Goal: Submit feedback/report problem: Submit feedback/report problem

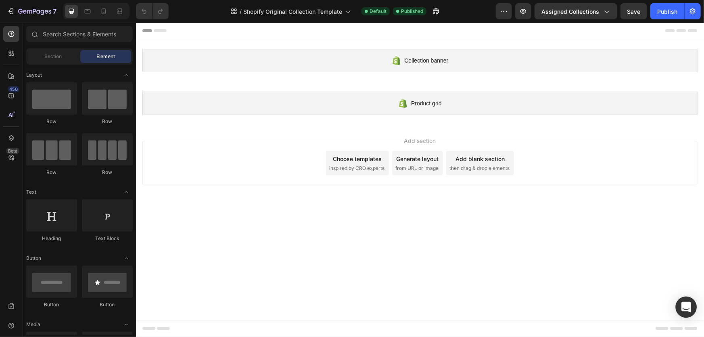
click at [682, 310] on icon "Open Intercom Messenger" at bounding box center [686, 307] width 10 height 10
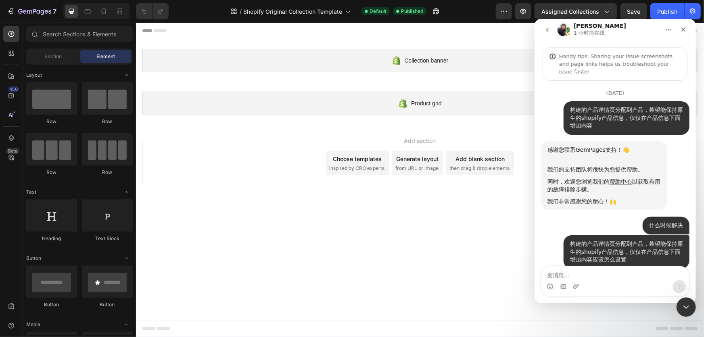
scroll to position [1, 0]
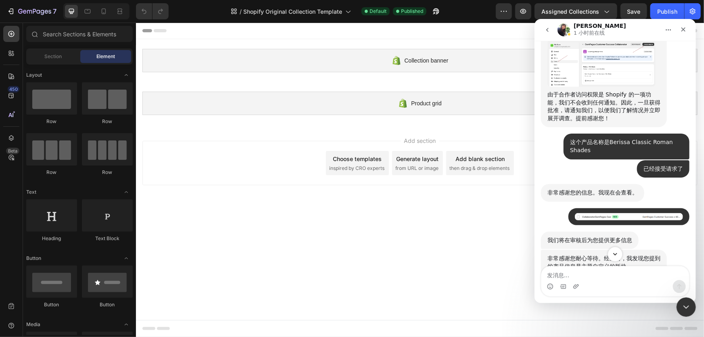
click at [615, 251] on icon "Scroll to bottom" at bounding box center [614, 253] width 7 height 7
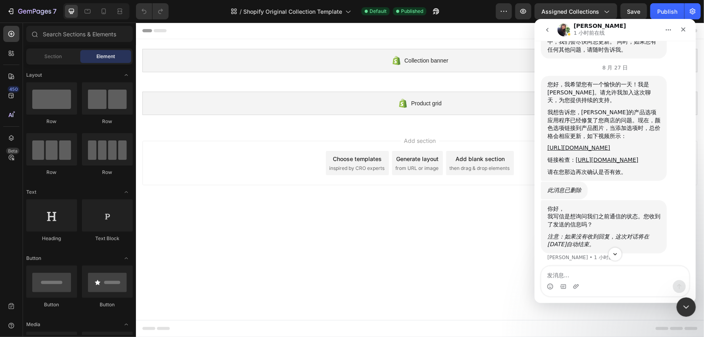
scroll to position [3660, 0]
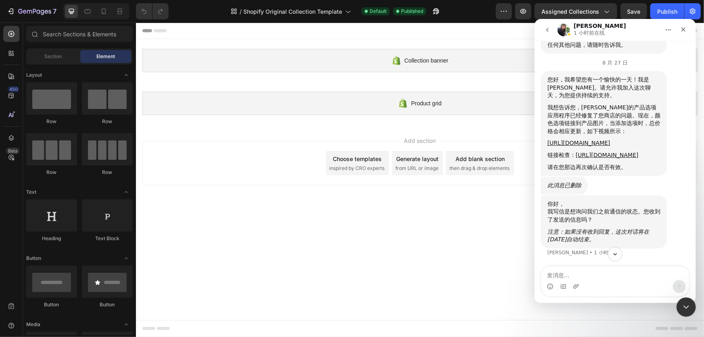
click at [586, 135] on div "我想告诉您，[PERSON_NAME]的产品选项应用程序已经修复了您商店的问题。现在，颜色选项链接到产品图片，当添加选项时，总价格会相应更新，如下视频所示：" at bounding box center [603, 118] width 113 height 31
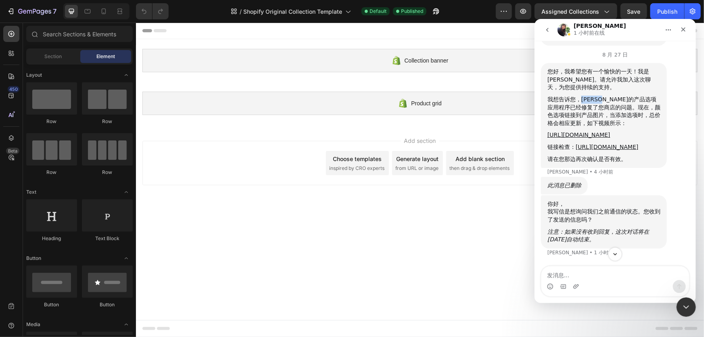
click at [586, 127] on div "我想告诉您，[PERSON_NAME]的产品选项应用程序已经修复了您商店的问题。现在，颜色选项链接到产品图片，当添加选项时，总价格会相应更新，如下视频所示：" at bounding box center [603, 110] width 113 height 31
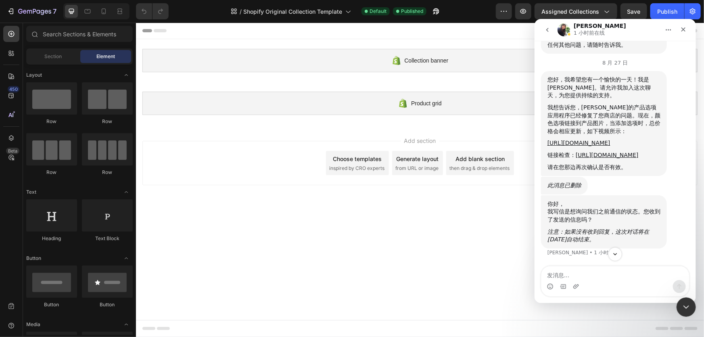
click at [603, 135] on div "我想告诉您，[PERSON_NAME]的产品选项应用程序已经修复了您商店的问题。现在，颜色选项链接到产品图片，当添加选项时，总价格会相应更新，如下视频所示：" at bounding box center [603, 118] width 113 height 31
click at [609, 135] on div "我想告诉您，[PERSON_NAME]的产品选项应用程序已经修复了您商店的问题。现在，颜色选项链接到产品图片，当添加选项时，总价格会相应更新，如下视频所示：" at bounding box center [603, 118] width 113 height 31
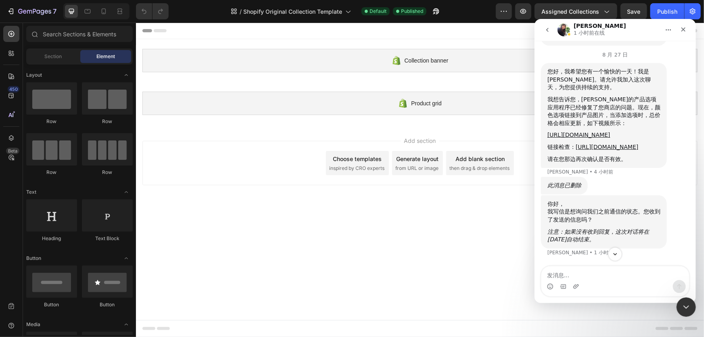
drag, startPoint x: 630, startPoint y: 155, endPoint x: 636, endPoint y: 154, distance: 6.1
click at [630, 127] on div "我想告诉您，[PERSON_NAME]的产品选项应用程序已经修复了您商店的问题。现在，颜色选项链接到产品图片，当添加选项时，总价格会相应更新，如下视频所示：" at bounding box center [603, 110] width 113 height 31
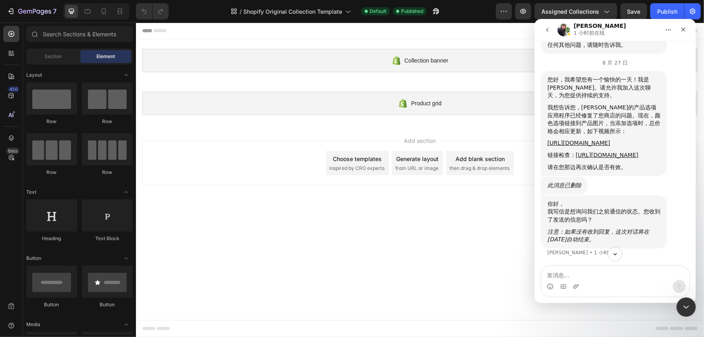
drag, startPoint x: 636, startPoint y: 154, endPoint x: 588, endPoint y: 165, distance: 48.4
click at [636, 135] on div "我想告诉您，[PERSON_NAME]的产品选项应用程序已经修复了您商店的问题。现在，颜色选项链接到产品图片，当添加选项时，总价格会相应更新，如下视频所示：" at bounding box center [603, 118] width 113 height 31
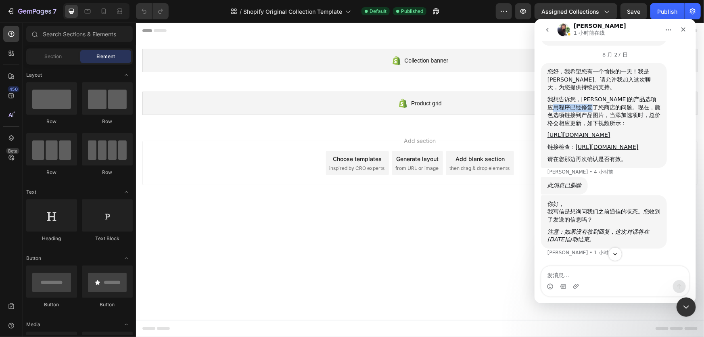
drag, startPoint x: 559, startPoint y: 163, endPoint x: 600, endPoint y: 162, distance: 41.2
click at [599, 127] on div "我想告诉您，[PERSON_NAME]的产品选项应用程序已经修复了您商店的问题。现在，颜色选项链接到产品图片，当添加选项时，总价格会相应更新，如下视频所示：" at bounding box center [603, 110] width 113 height 31
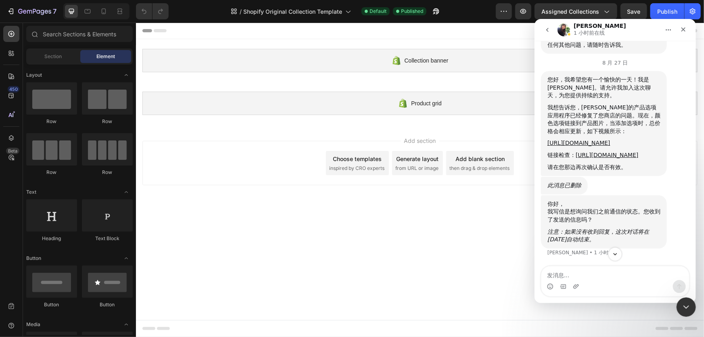
drag, startPoint x: 603, startPoint y: 162, endPoint x: 613, endPoint y: 162, distance: 10.5
click at [604, 135] on div "我想告诉您，[PERSON_NAME]的产品选项应用程序已经修复了您商店的问题。现在，颜色选项链接到产品图片，当添加选项时，总价格会相应更新，如下视频所示：" at bounding box center [603, 118] width 113 height 31
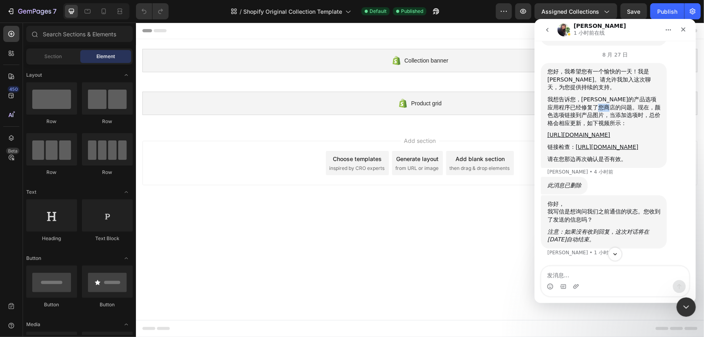
drag, startPoint x: 604, startPoint y: 160, endPoint x: 614, endPoint y: 160, distance: 10.5
click at [614, 127] on div "我想告诉您，[PERSON_NAME]的产品选项应用程序已经修复了您商店的问题。现在，颜色选项链接到产品图片，当添加选项时，总价格会相应更新，如下视频所示：" at bounding box center [603, 110] width 113 height 31
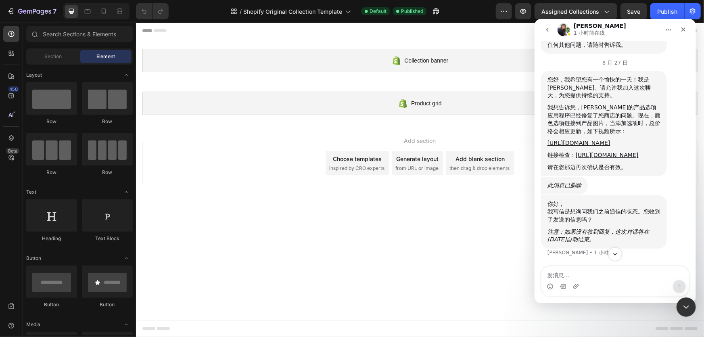
click at [630, 135] on div "我想告诉您，[PERSON_NAME]的产品选项应用程序已经修复了您商店的问题。现在，颜色选项链接到产品图片，当添加选项时，总价格会相应更新，如下视频所示：" at bounding box center [603, 118] width 113 height 31
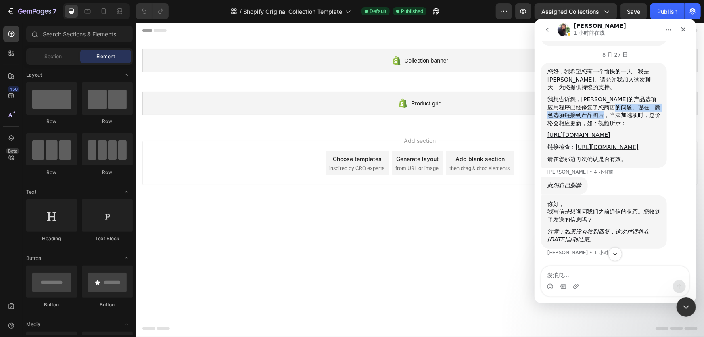
drag, startPoint x: 619, startPoint y: 163, endPoint x: 609, endPoint y: 171, distance: 12.9
click at [609, 127] on div "我想告诉您，[PERSON_NAME]的产品选项应用程序已经修复了您商店的问题。现在，颜色选项链接到产品图片，当添加选项时，总价格会相应更新，如下视频所示：" at bounding box center [603, 110] width 113 height 31
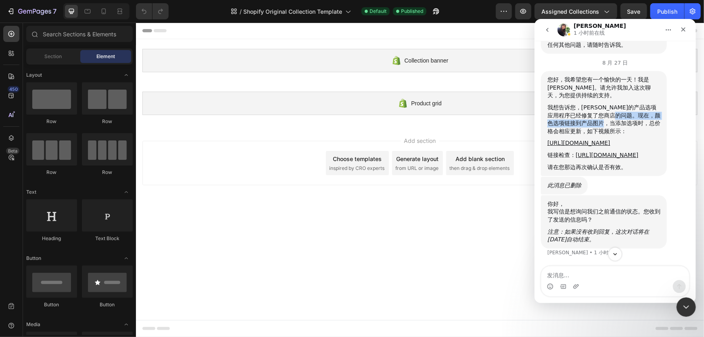
drag, startPoint x: 609, startPoint y: 171, endPoint x: 619, endPoint y: 170, distance: 9.8
click at [610, 135] on div "我想告诉您，[PERSON_NAME]的产品选项应用程序已经修复了您商店的问题。现在，颜色选项链接到产品图片，当添加选项时，总价格会相应更新，如下视频所示：" at bounding box center [603, 118] width 113 height 31
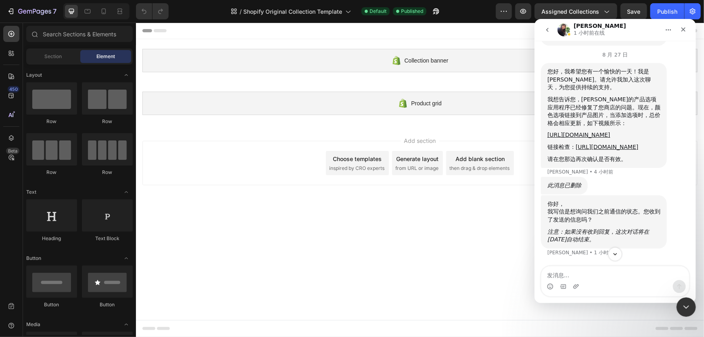
click at [615, 127] on div "我想告诉您，[PERSON_NAME]的产品选项应用程序已经修复了您商店的问题。现在，颜色选项链接到产品图片，当添加选项时，总价格会相应更新，如下视频所示：" at bounding box center [603, 110] width 113 height 31
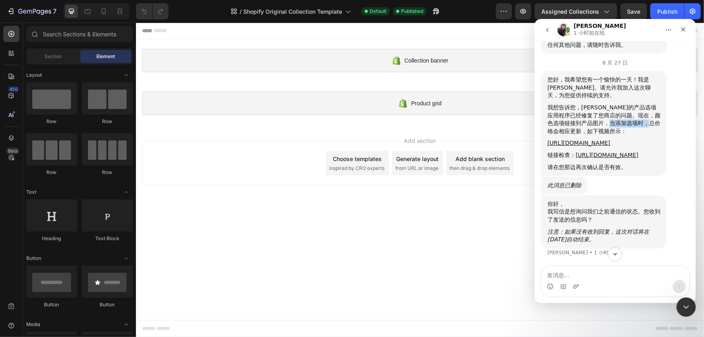
drag, startPoint x: 612, startPoint y: 168, endPoint x: 600, endPoint y: 179, distance: 16.3
click at [648, 135] on div "我想告诉您，[PERSON_NAME]的产品选项应用程序已经修复了您商店的问题。现在，颜色选项链接到产品图片，当添加选项时，总价格会相应更新，如下视频所示：" at bounding box center [603, 118] width 113 height 31
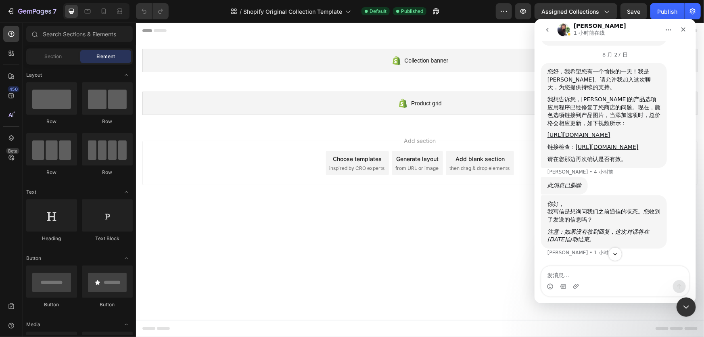
click at [578, 127] on div "我想告诉您，[PERSON_NAME]的产品选项应用程序已经修复了您商店的问题。现在，颜色选项链接到产品图片，当添加选项时，总价格会相应更新，如下视频所示：" at bounding box center [603, 110] width 113 height 31
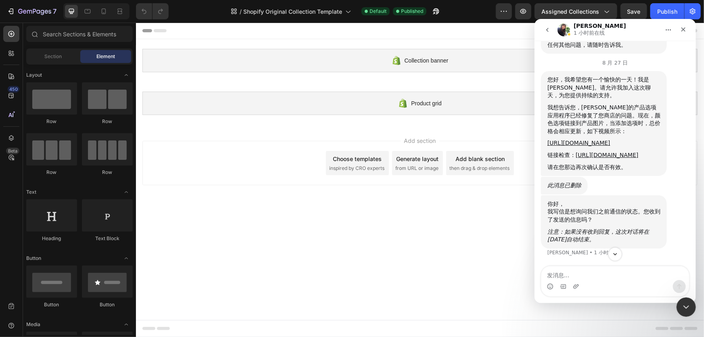
scroll to position [3771, 0]
click at [563, 276] on textarea "发消息..." at bounding box center [615, 273] width 148 height 14
type textarea "h"
type textarea "好的 我现在检查"
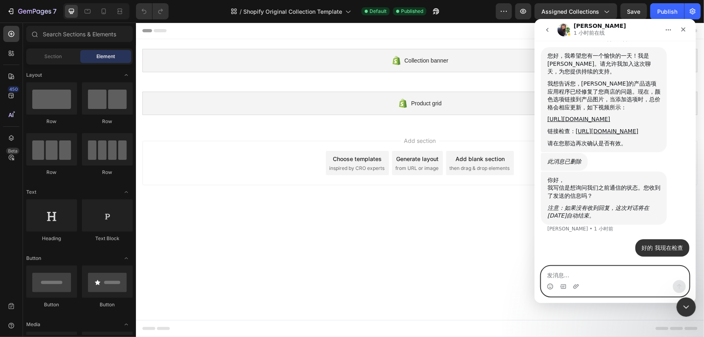
scroll to position [3685, 0]
click at [596, 122] on link "[URL][DOMAIN_NAME]" at bounding box center [578, 118] width 63 height 6
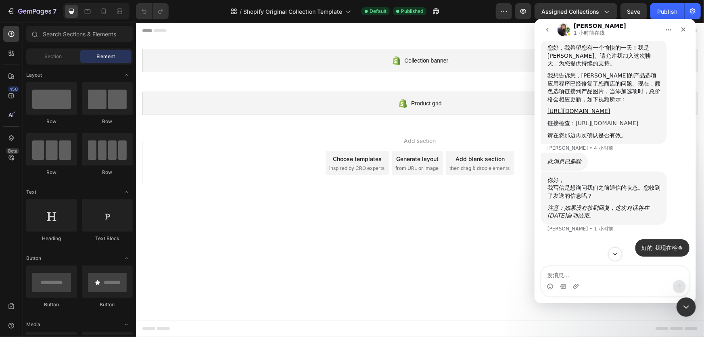
click at [576, 126] on link "[URL][DOMAIN_NAME]" at bounding box center [607, 122] width 63 height 6
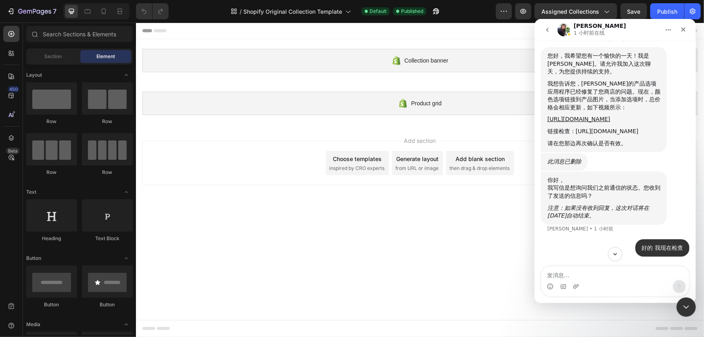
scroll to position [3794, 0]
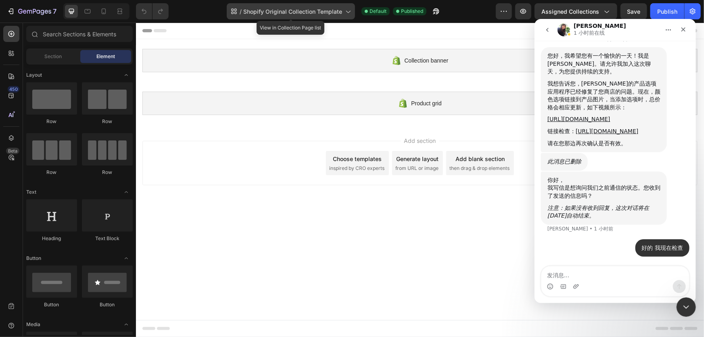
click at [328, 8] on span "Shopify Original Collection Template" at bounding box center [292, 11] width 99 height 8
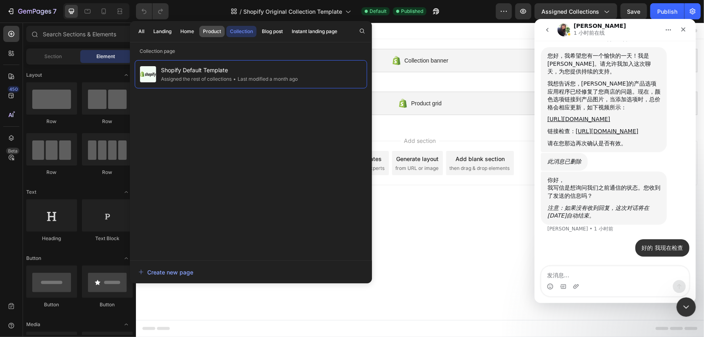
click at [210, 31] on div "Product" at bounding box center [212, 31] width 18 height 7
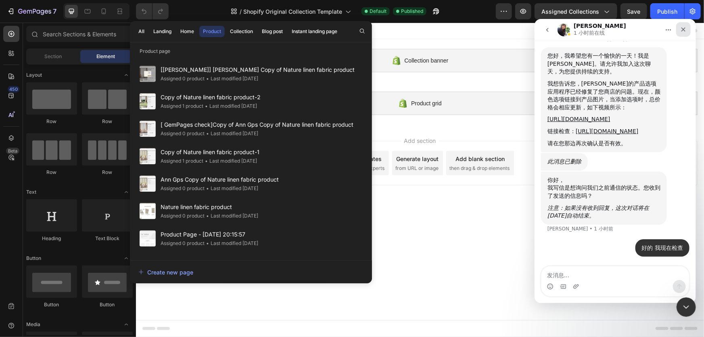
click at [684, 29] on icon "关闭" at bounding box center [683, 29] width 6 height 6
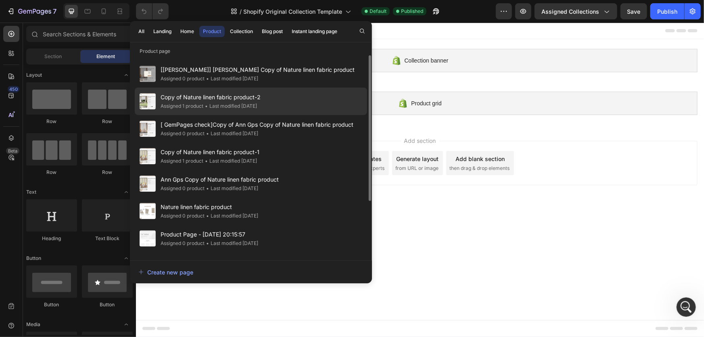
click at [236, 108] on div "• Last modified 2 days ago" at bounding box center [230, 106] width 54 height 8
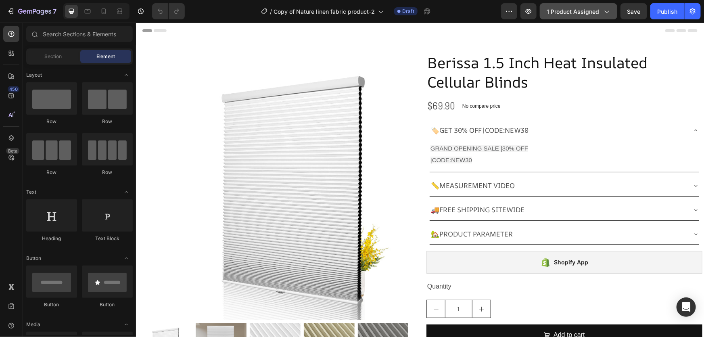
click at [568, 13] on span "1 product assigned" at bounding box center [573, 11] width 52 height 8
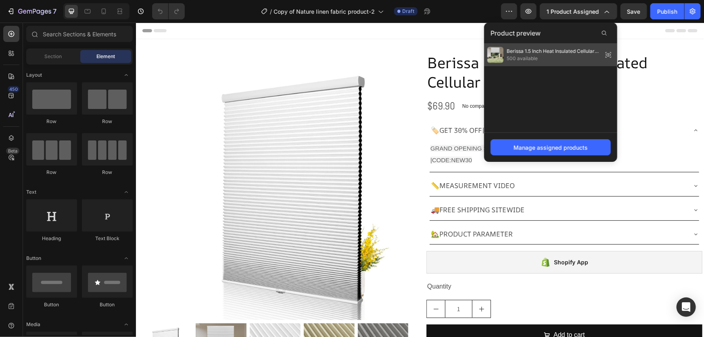
drag, startPoint x: 610, startPoint y: 51, endPoint x: 469, endPoint y: 30, distance: 142.9
click at [610, 51] on icon at bounding box center [608, 54] width 11 height 11
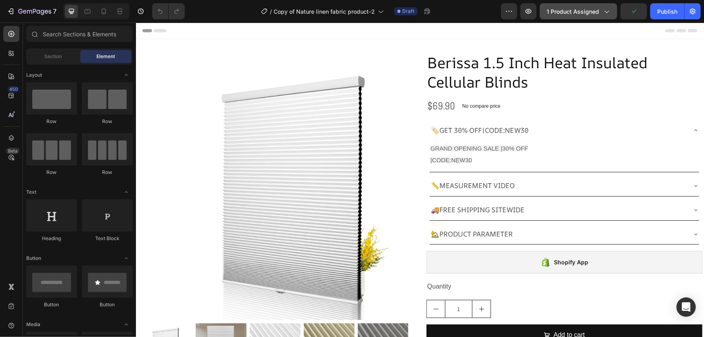
click at [567, 12] on span "1 product assigned" at bounding box center [573, 11] width 52 height 8
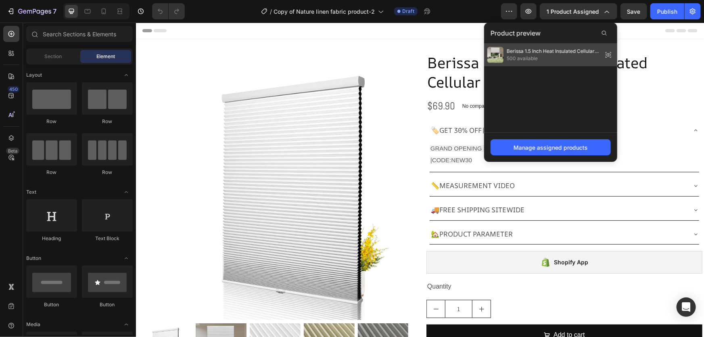
click at [610, 54] on icon at bounding box center [608, 54] width 11 height 11
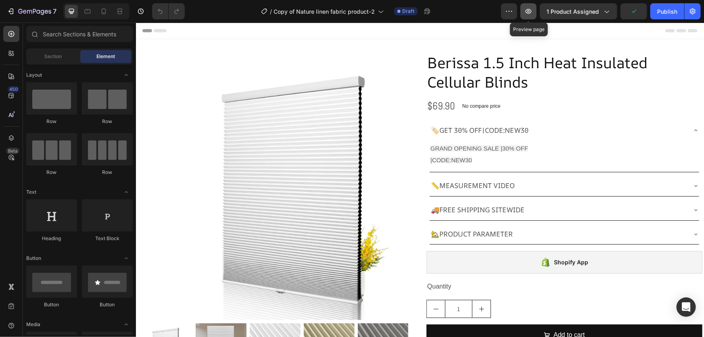
click at [527, 12] on icon "button" at bounding box center [529, 11] width 8 height 8
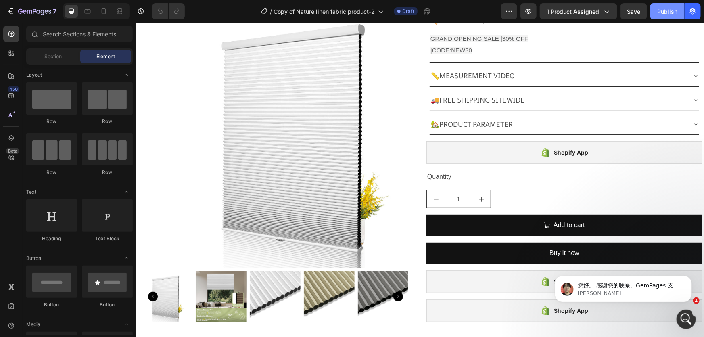
click at [661, 9] on div "Publish" at bounding box center [667, 11] width 20 height 8
click at [586, 285] on p "请检查并告诉我一切是否正常。" at bounding box center [630, 285] width 104 height 8
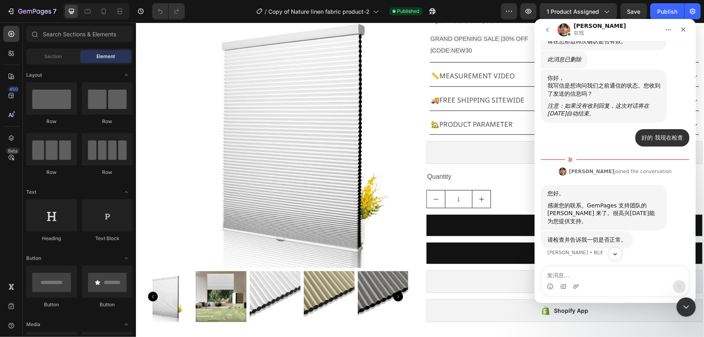
scroll to position [3889, 0]
click at [587, 267] on textarea "发消息..." at bounding box center [615, 273] width 148 height 14
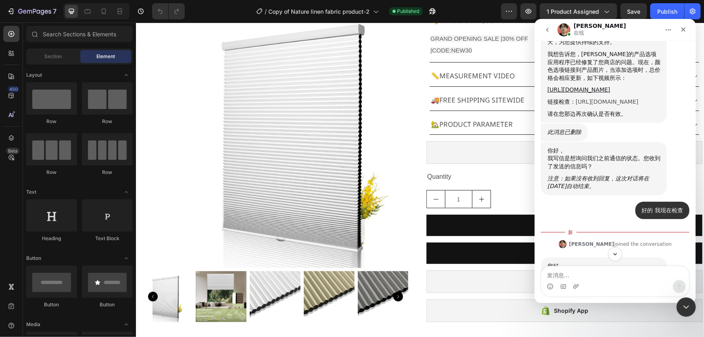
scroll to position [3632, 0]
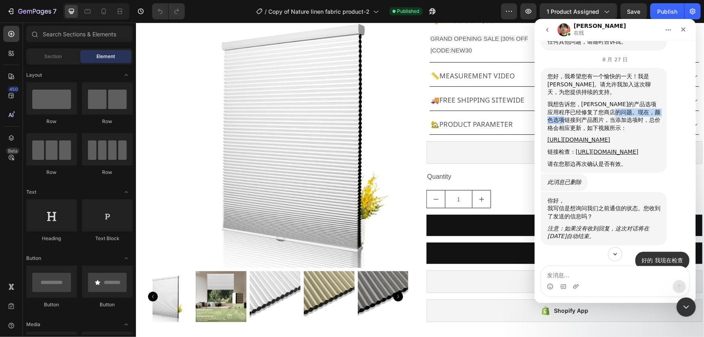
drag, startPoint x: 628, startPoint y: 190, endPoint x: 571, endPoint y: 198, distance: 57.0
click at [571, 132] on div "我想告诉您，[PERSON_NAME]的产品选项应用程序已经修复了您商店的问题。现在，颜色选项链接到产品图片，当添加选项时，总价格会相应更新，如下视频所示：" at bounding box center [603, 115] width 113 height 31
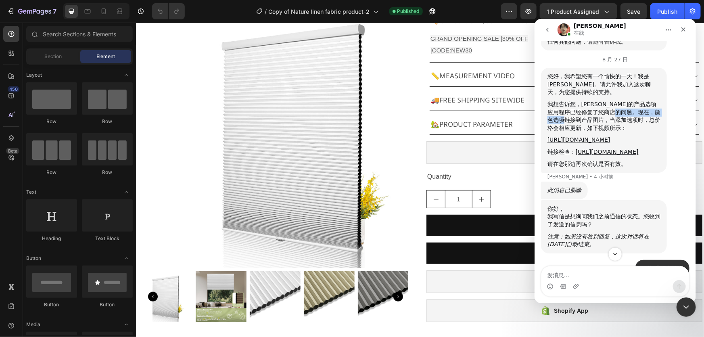
copy div "颜色选项链接到产品图片"
click at [569, 275] on textarea "发消息..." at bounding box center [615, 273] width 148 height 14
paste textarea "颜色选项链接到产品图片"
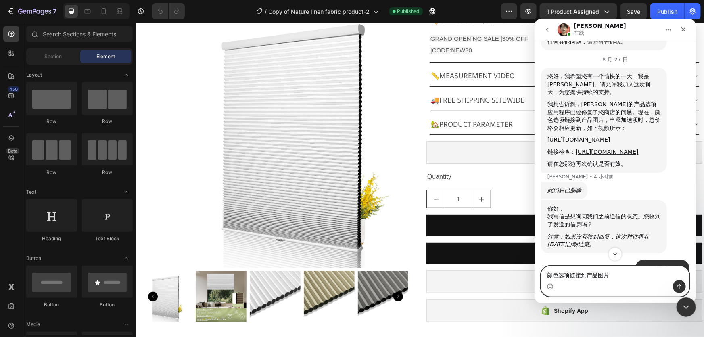
click at [581, 274] on textarea "颜色选项链接到产品图片" at bounding box center [615, 273] width 148 height 14
type textarea "颜色选项链接和价格显示没有问题了"
click at [680, 280] on button "发送消息…" at bounding box center [679, 286] width 13 height 13
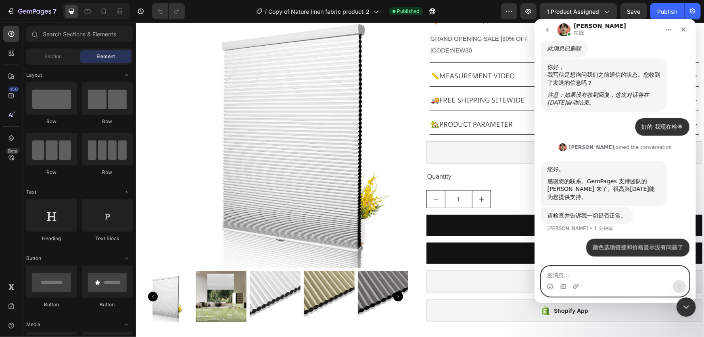
scroll to position [3907, 0]
click at [596, 276] on textarea "发消息..." at bounding box center [615, 273] width 148 height 14
paste textarea "z"
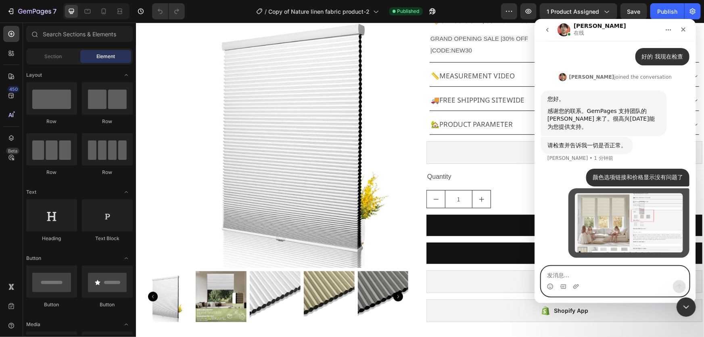
scroll to position [3978, 0]
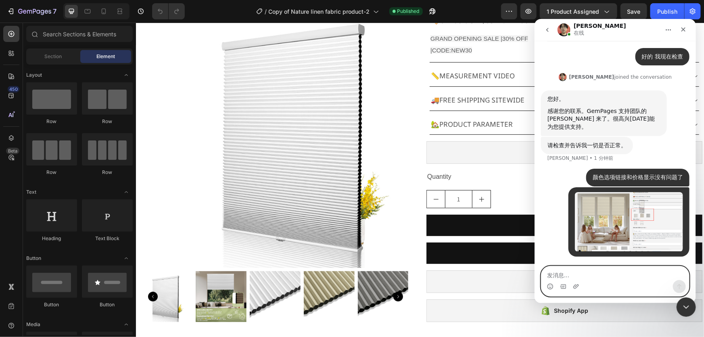
click at [591, 275] on textarea "发消息..." at bounding box center [615, 273] width 148 height 14
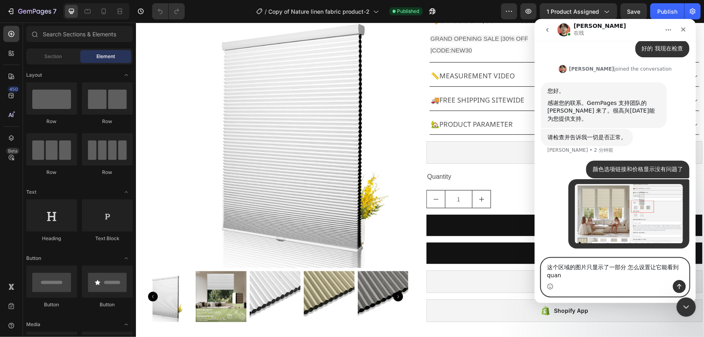
scroll to position [3986, 0]
click at [655, 268] on textarea "这个区域的图片只显示了一部分 怎么设置让它能看到全貌" at bounding box center [615, 269] width 148 height 22
click at [661, 266] on textarea "这个区域的图片只显示了一部分 怎么设置让它能看到全貌" at bounding box center [615, 269] width 148 height 22
type textarea "这个区域的图片只显示了一部分 怎么设置让能看到全貌"
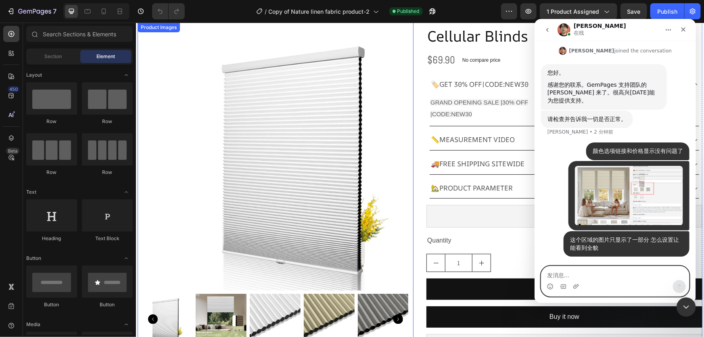
scroll to position [0, 0]
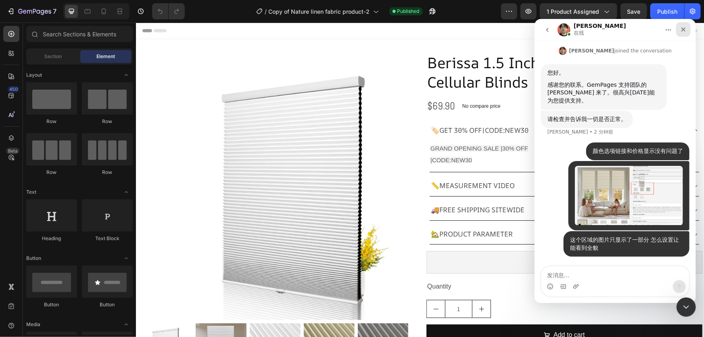
click at [678, 28] on div "关闭" at bounding box center [683, 29] width 15 height 15
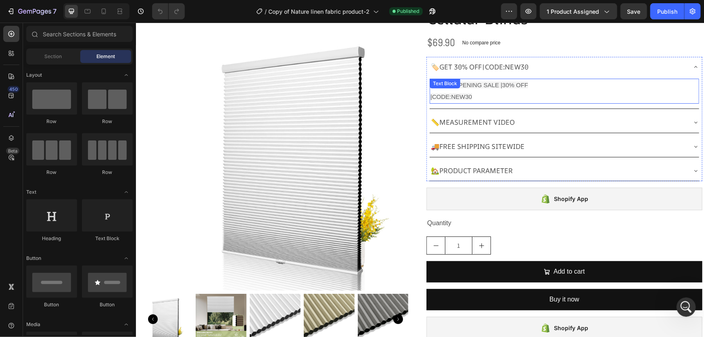
scroll to position [36, 0]
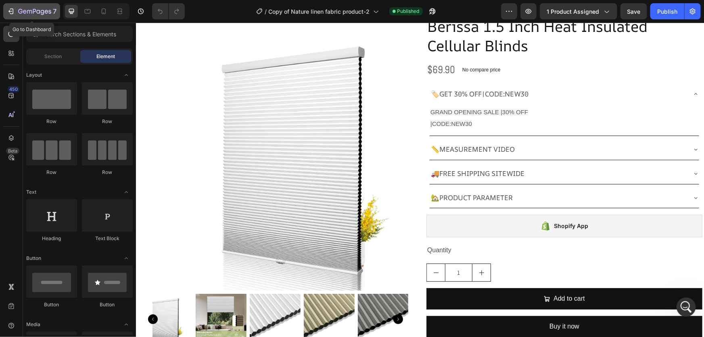
click at [8, 12] on icon "button" at bounding box center [11, 11] width 8 height 8
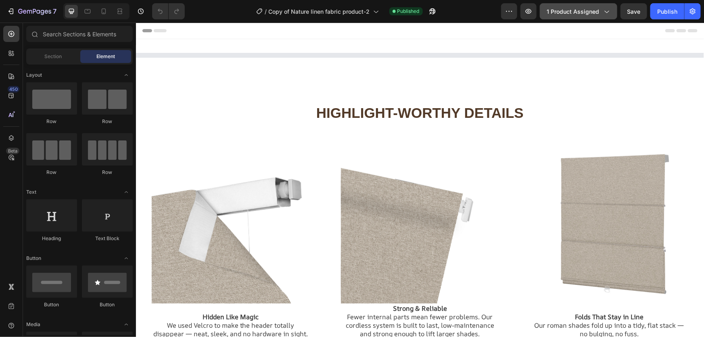
click at [576, 10] on span "1 product assigned" at bounding box center [573, 11] width 52 height 8
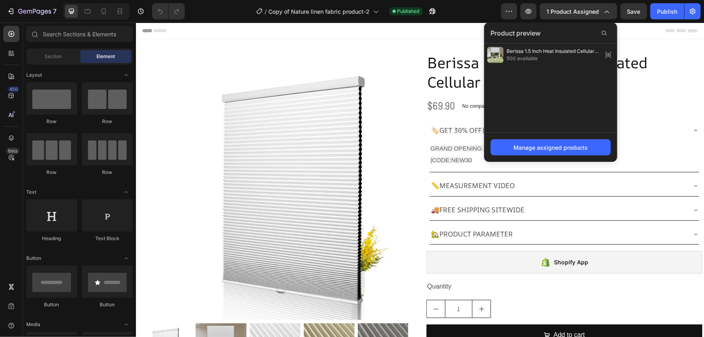
drag, startPoint x: 536, startPoint y: 58, endPoint x: 502, endPoint y: 75, distance: 37.9
click at [502, 75] on div "Berissa 1.5 Inch Heat Insulated Cellular Blinds 500 available" at bounding box center [550, 88] width 133 height 89
click at [534, 77] on div "Berissa 1.5 Inch Heat Insulated Cellular Blinds 500 available" at bounding box center [550, 88] width 133 height 89
click at [509, 9] on icon "button" at bounding box center [509, 11] width 8 height 8
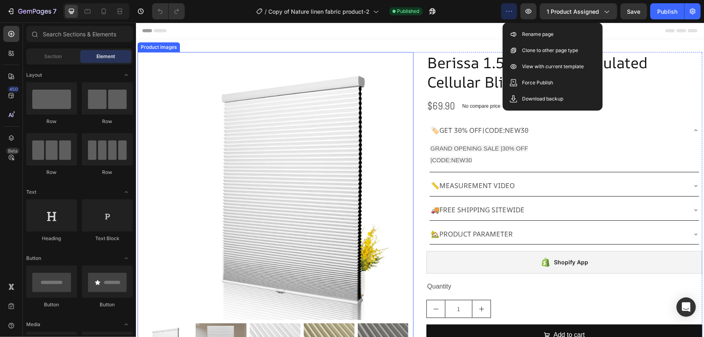
click at [276, 133] on img at bounding box center [299, 186] width 268 height 268
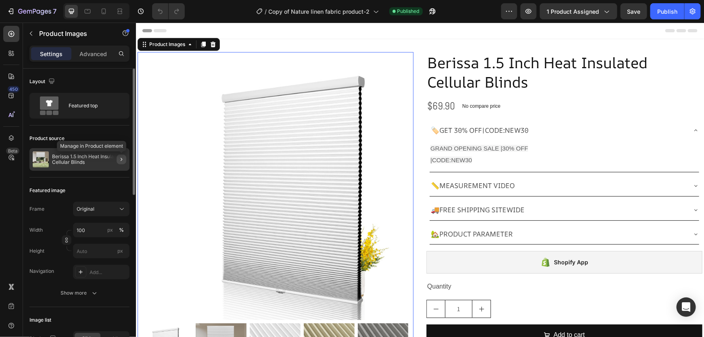
click at [121, 157] on icon "button" at bounding box center [121, 159] width 6 height 6
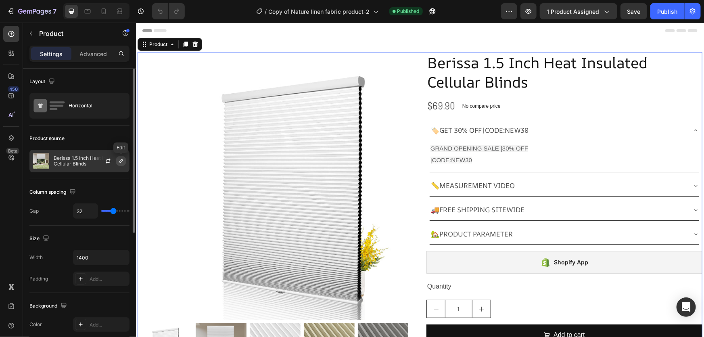
click at [121, 160] on icon "button" at bounding box center [121, 161] width 4 height 4
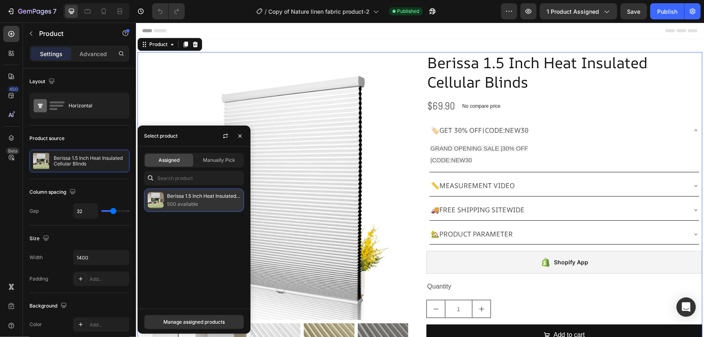
click at [173, 198] on p "Berissa 1.5 Inch Heat Insulated Cellular Blinds" at bounding box center [203, 196] width 73 height 8
drag, startPoint x: 190, startPoint y: 204, endPoint x: 175, endPoint y: 198, distance: 16.6
click at [175, 198] on p "Berissa 1.5 Inch Heat Insulated Cellular Blinds" at bounding box center [203, 196] width 73 height 8
drag, startPoint x: 217, startPoint y: 197, endPoint x: 208, endPoint y: 195, distance: 8.9
click at [214, 197] on p "Berissa 1.5 Inch Heat Insulated Cellular Blinds" at bounding box center [203, 196] width 73 height 8
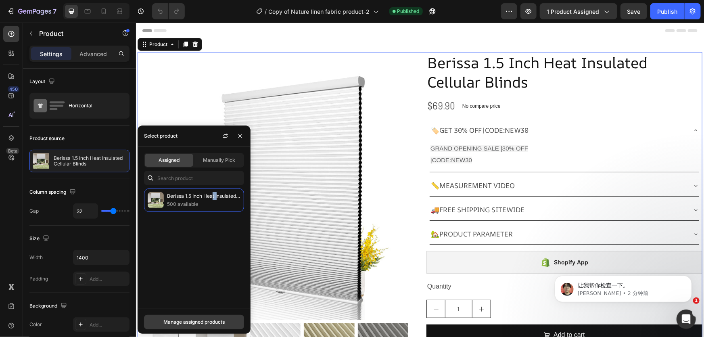
click at [208, 326] on button "Manage assigned products" at bounding box center [194, 322] width 100 height 15
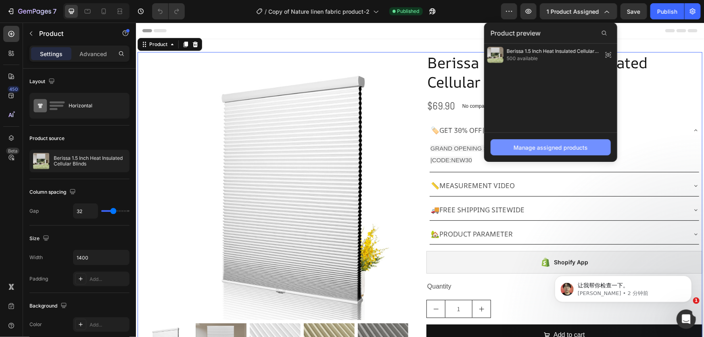
click at [571, 147] on div "Manage assigned products" at bounding box center [551, 147] width 74 height 8
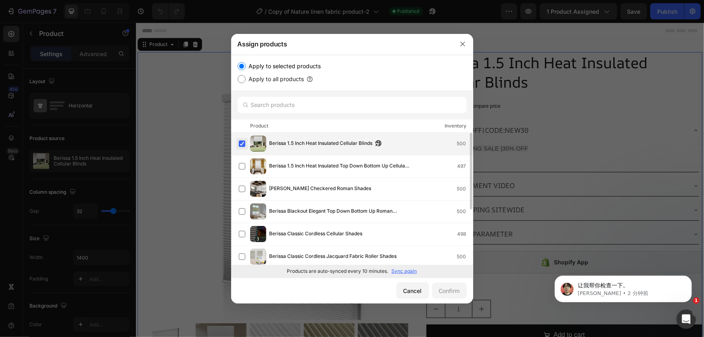
click at [241, 142] on label at bounding box center [242, 143] width 6 height 6
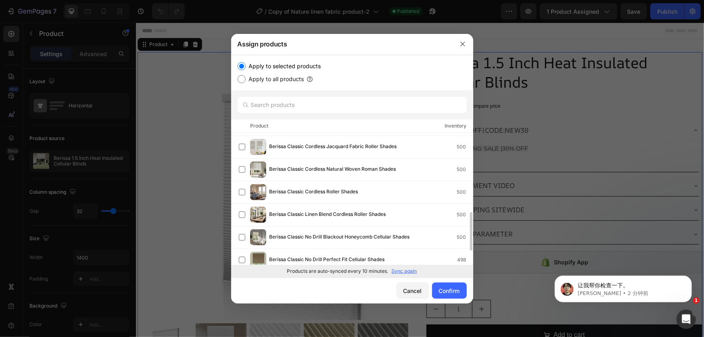
scroll to position [147, 0]
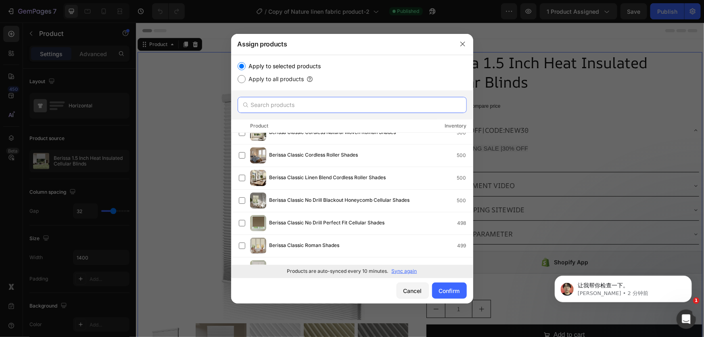
click at [289, 106] on input "text" at bounding box center [352, 105] width 229 height 16
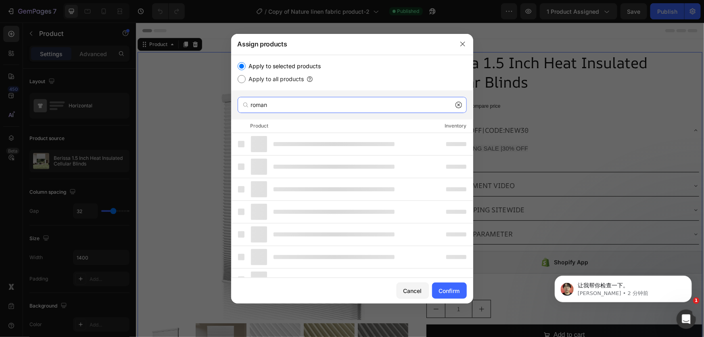
type input "roman"
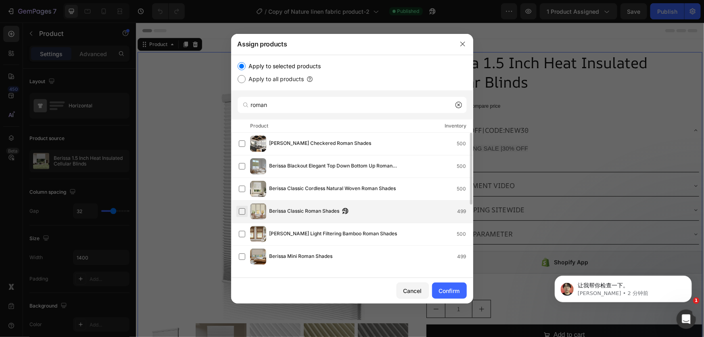
click at [243, 213] on label at bounding box center [242, 211] width 6 height 6
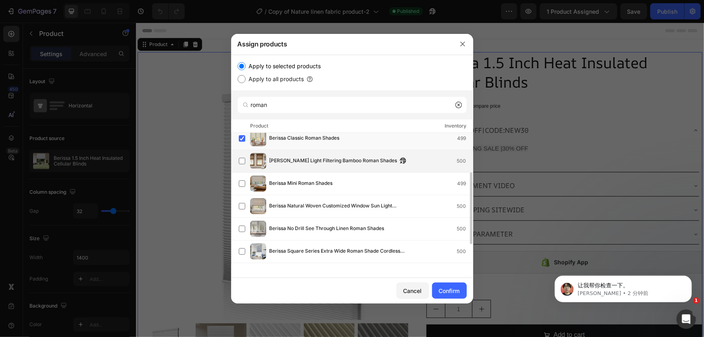
scroll to position [36, 0]
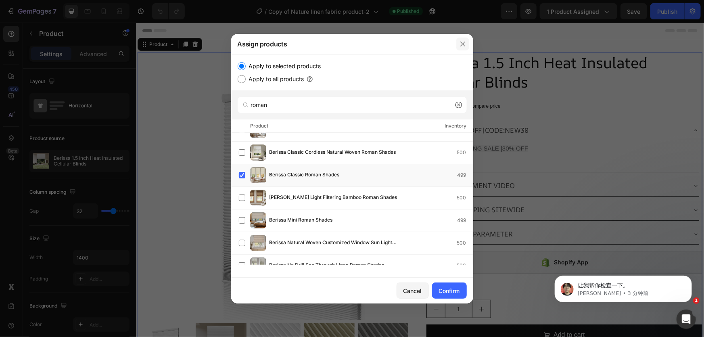
click at [461, 45] on icon "button" at bounding box center [462, 44] width 4 height 4
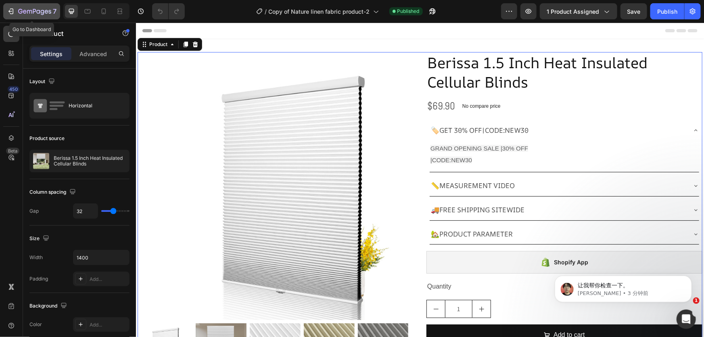
click at [17, 8] on div "7" at bounding box center [32, 11] width 50 height 10
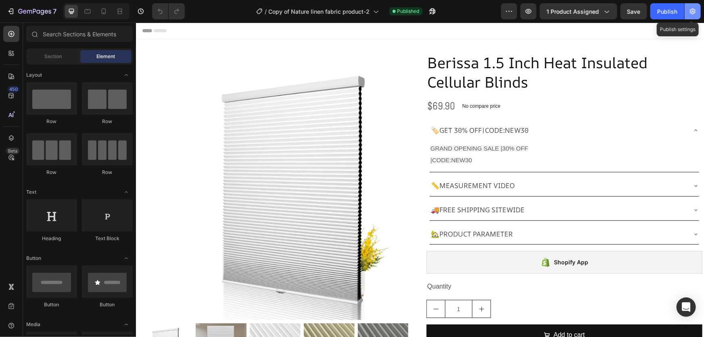
click at [693, 17] on button "button" at bounding box center [693, 11] width 16 height 16
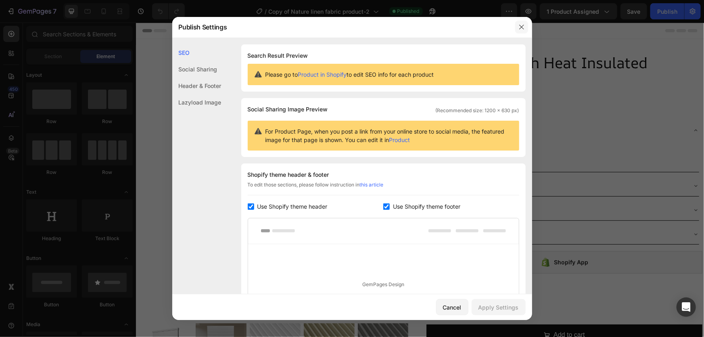
drag, startPoint x: 521, startPoint y: 25, endPoint x: 377, endPoint y: 4, distance: 145.2
click at [521, 25] on icon "button" at bounding box center [522, 27] width 6 height 6
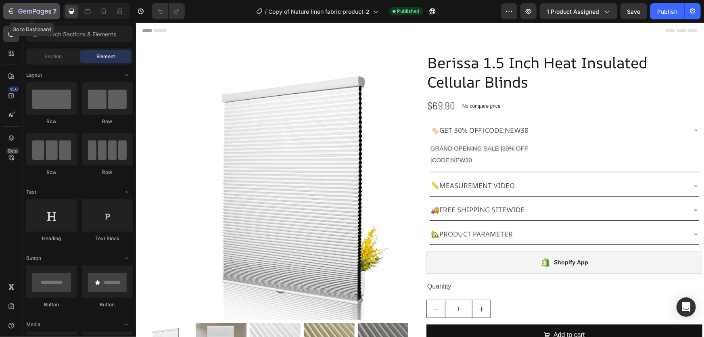
click at [8, 6] on button "7" at bounding box center [31, 11] width 57 height 16
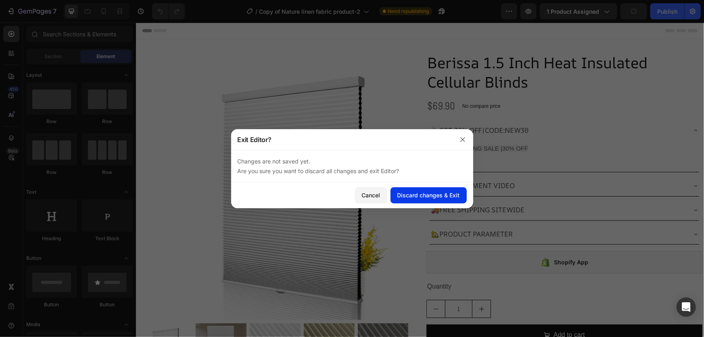
click at [435, 193] on div "Discard changes & Exit" at bounding box center [429, 195] width 63 height 8
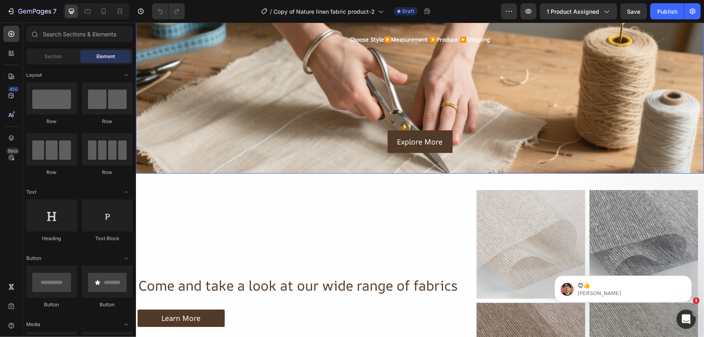
scroll to position [1101, 0]
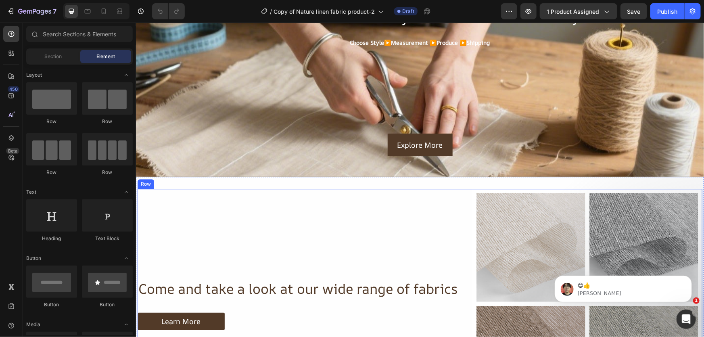
click at [366, 222] on div "Come and take a look at our wide range of fabrics Heading Learn More Button Row" at bounding box center [298, 303] width 322 height 230
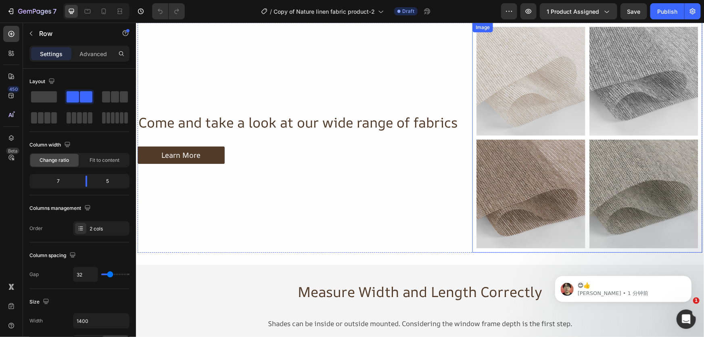
scroll to position [1174, 0]
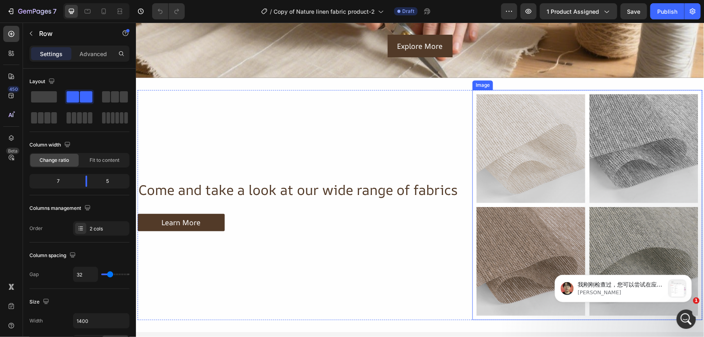
click at [544, 203] on img at bounding box center [587, 205] width 230 height 230
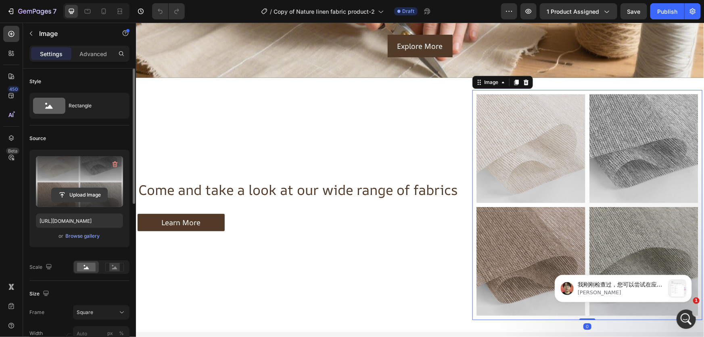
click at [81, 190] on input "file" at bounding box center [80, 195] width 56 height 14
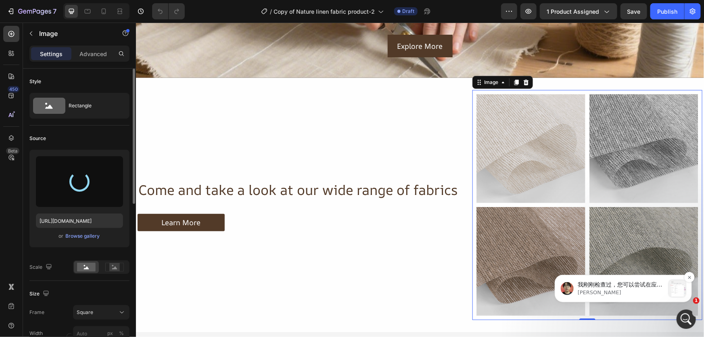
click at [618, 292] on p "[PERSON_NAME]" at bounding box center [621, 292] width 87 height 7
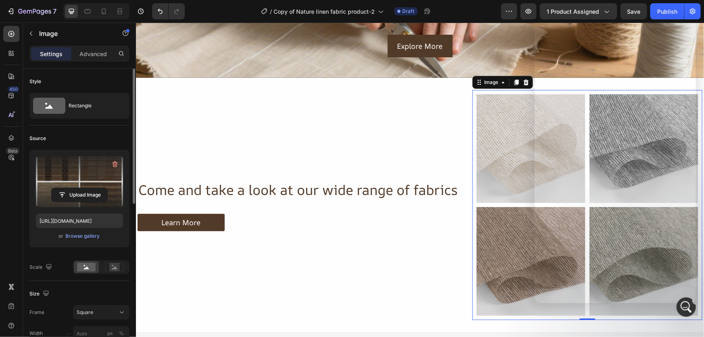
type input "[URL][DOMAIN_NAME]"
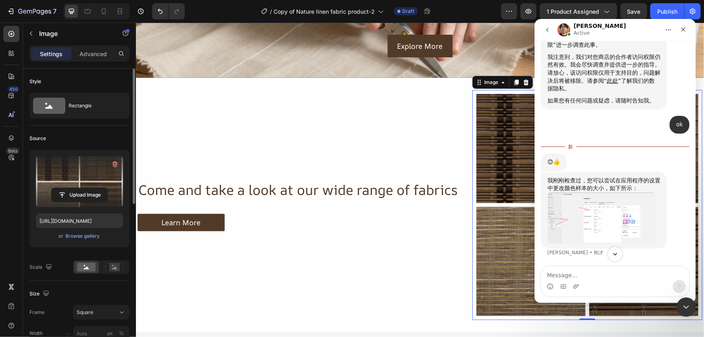
scroll to position [4273, 0]
click at [609, 232] on img "Ethan说…" at bounding box center [601, 217] width 108 height 51
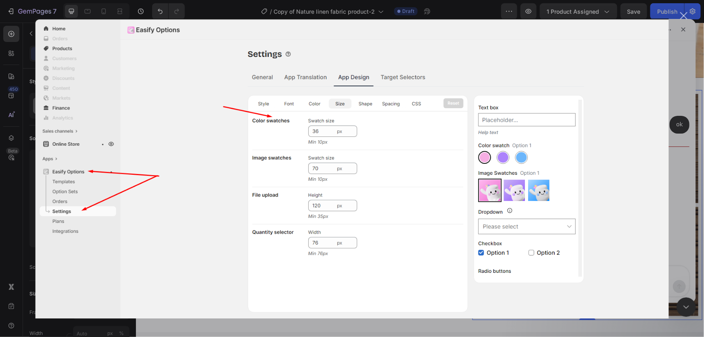
click at [681, 17] on div "关闭" at bounding box center [684, 16] width 8 height 8
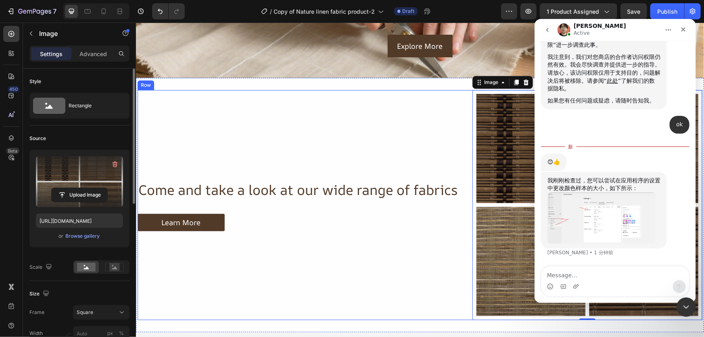
click at [334, 103] on div "Come and take a look at our wide range of fabrics Heading Learn More Button Row" at bounding box center [298, 205] width 322 height 230
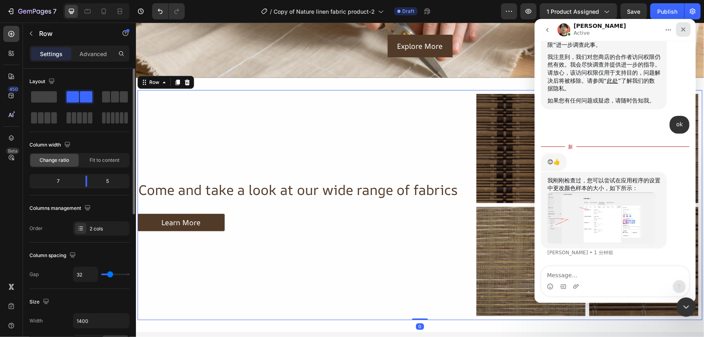
click at [681, 29] on icon "关闭" at bounding box center [683, 29] width 6 height 6
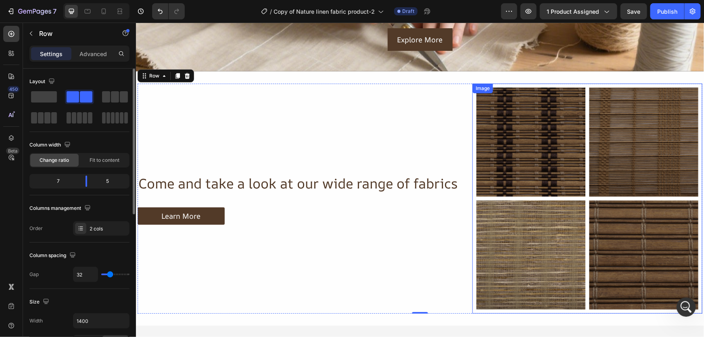
scroll to position [1174, 0]
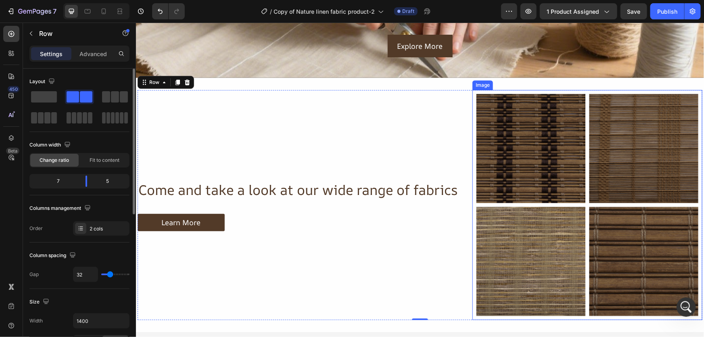
click at [542, 183] on img at bounding box center [587, 205] width 230 height 230
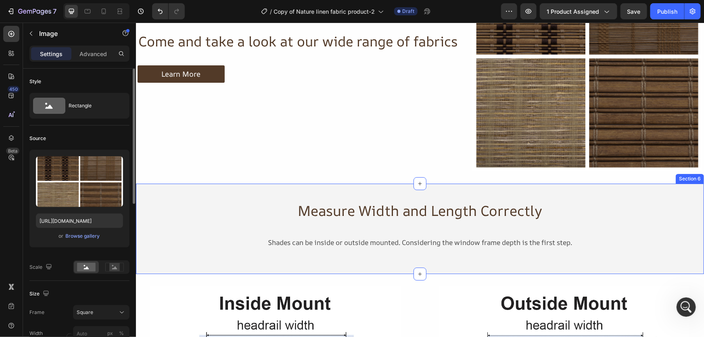
scroll to position [1357, 0]
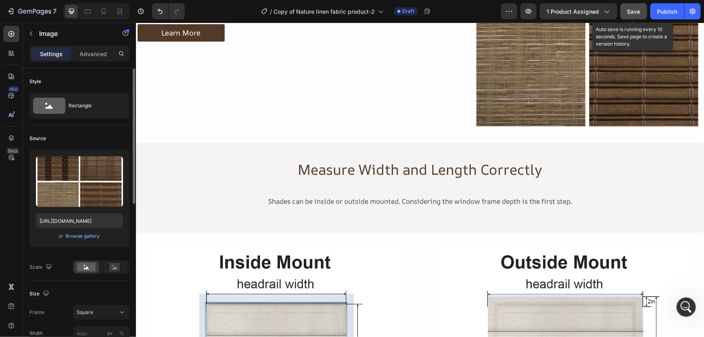
click at [630, 10] on span "Save" at bounding box center [634, 11] width 13 height 7
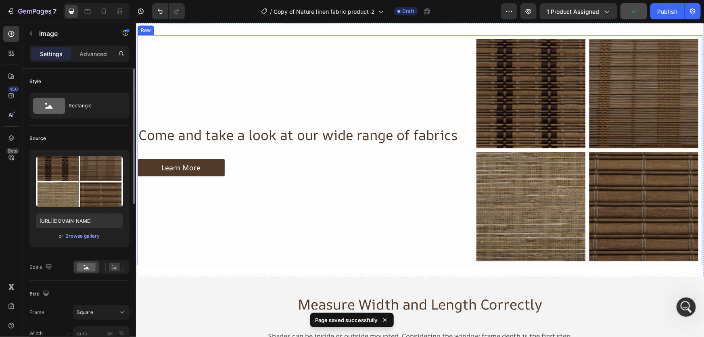
scroll to position [1174, 0]
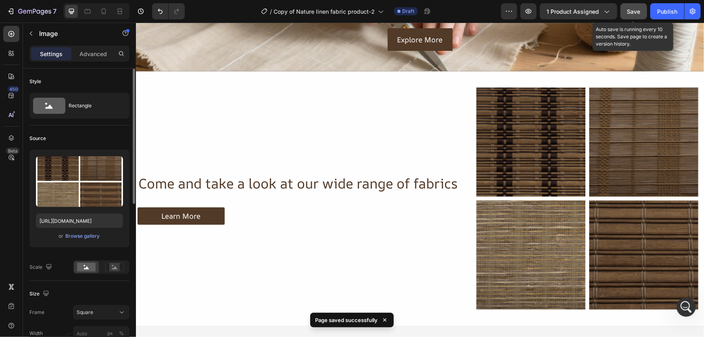
click at [627, 10] on button "Save" at bounding box center [634, 11] width 27 height 16
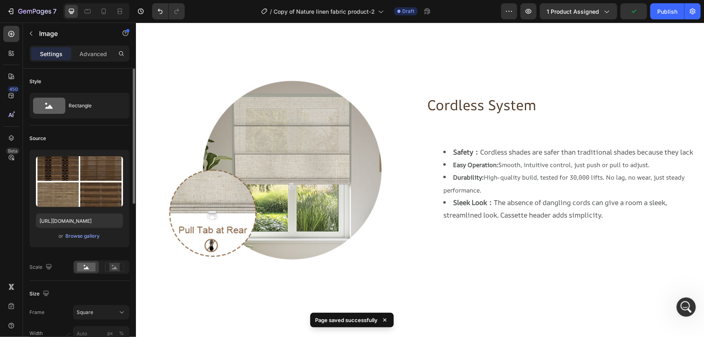
scroll to position [477, 0]
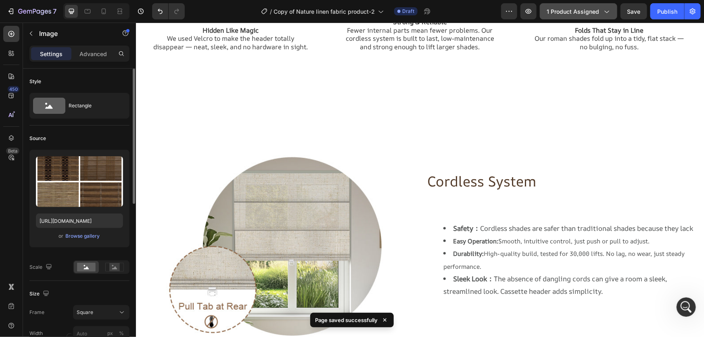
click at [573, 5] on button "1 product assigned" at bounding box center [578, 11] width 77 height 16
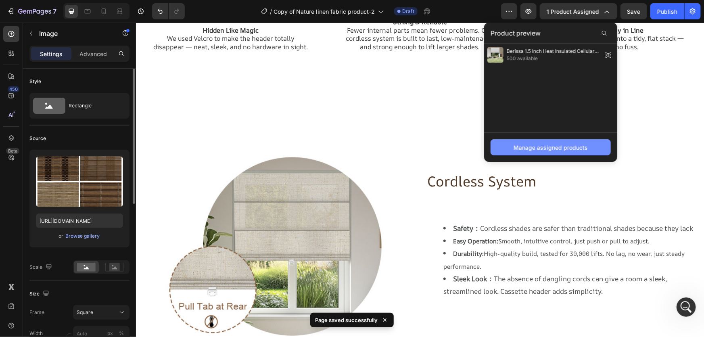
click at [548, 149] on div "Manage assigned products" at bounding box center [551, 147] width 74 height 8
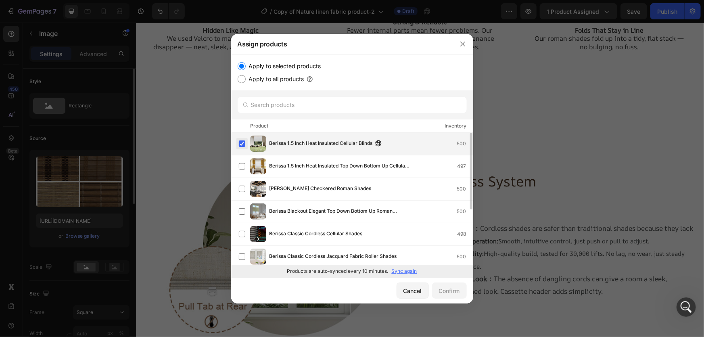
click at [242, 142] on label at bounding box center [242, 143] width 6 height 6
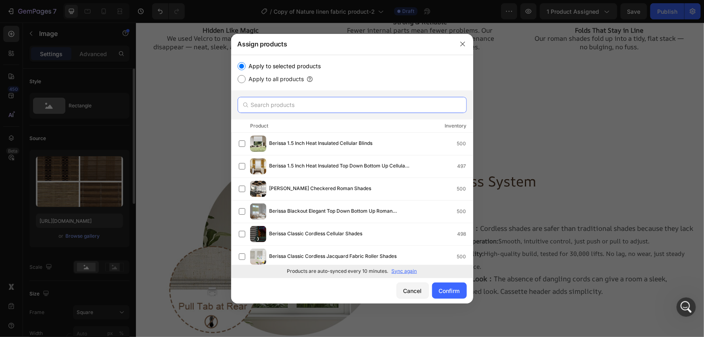
click at [268, 107] on input "text" at bounding box center [352, 105] width 229 height 16
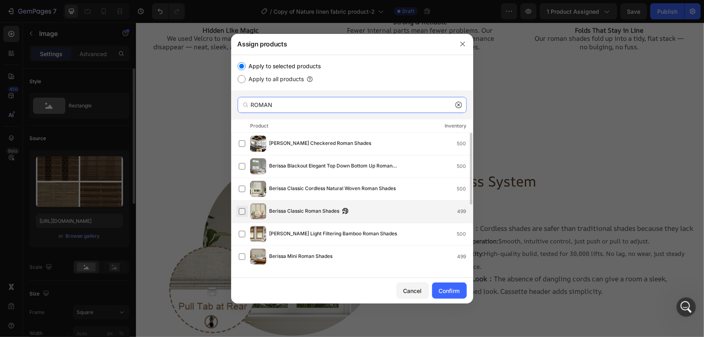
type input "ROMAN"
click at [239, 213] on label at bounding box center [242, 211] width 6 height 6
click at [452, 292] on div "Confirm" at bounding box center [449, 291] width 21 height 8
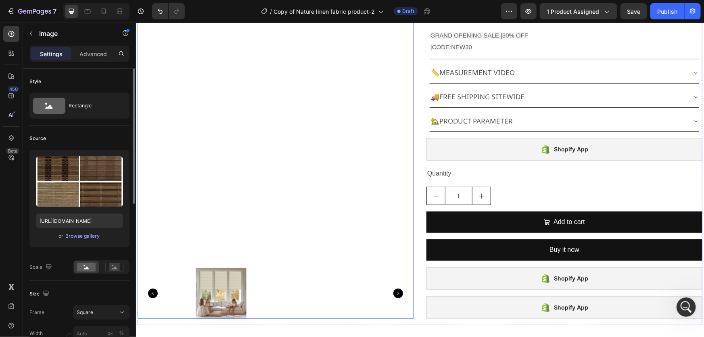
scroll to position [110, 0]
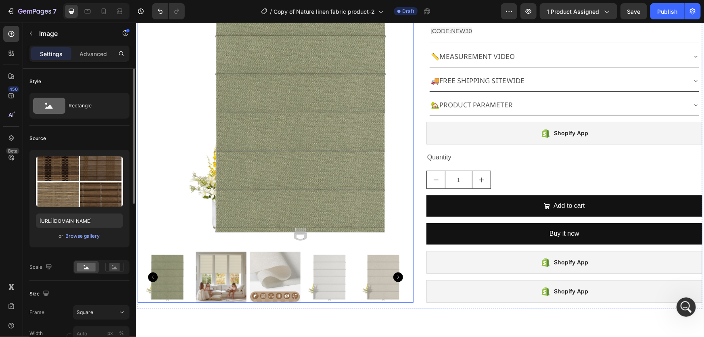
click at [200, 274] on img at bounding box center [220, 276] width 51 height 51
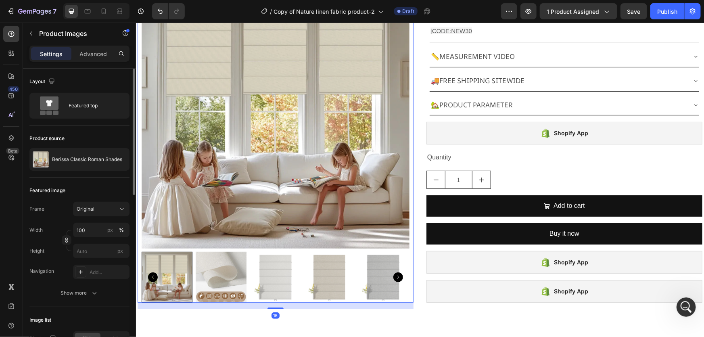
scroll to position [0, 0]
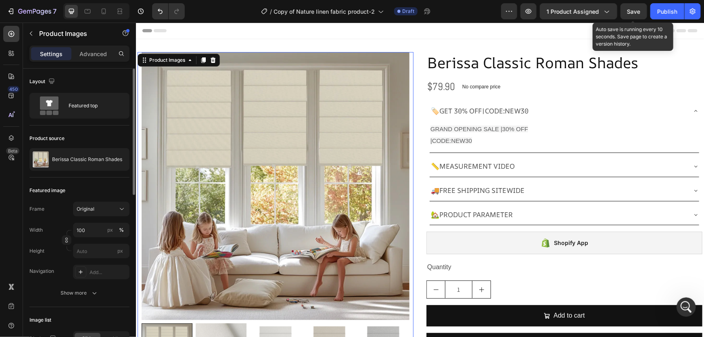
click at [637, 12] on span "Save" at bounding box center [634, 11] width 13 height 7
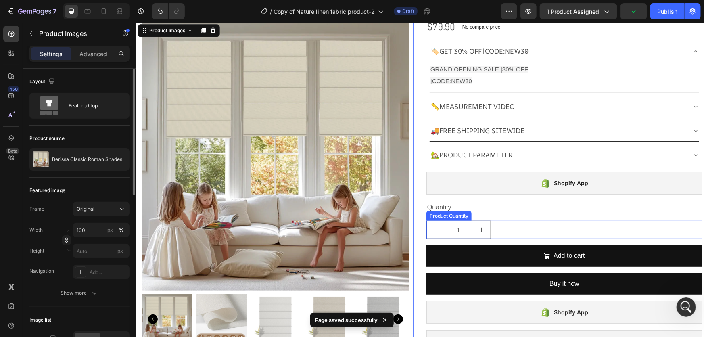
scroll to position [110, 0]
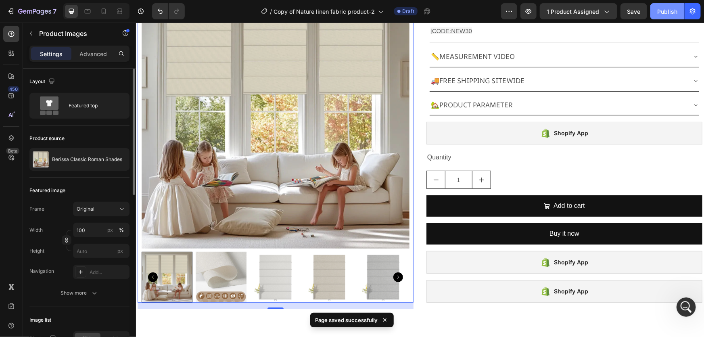
click at [670, 11] on div "Publish" at bounding box center [667, 11] width 20 height 8
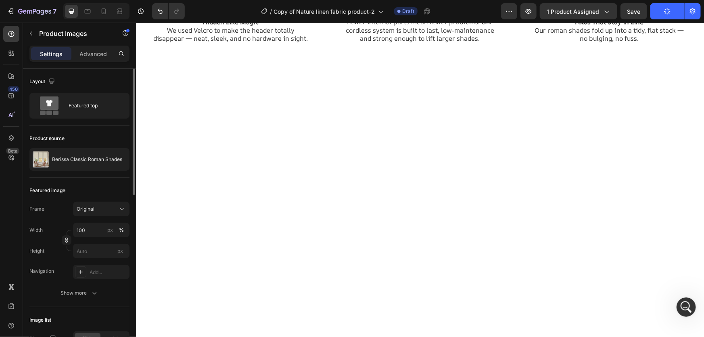
scroll to position [0, 0]
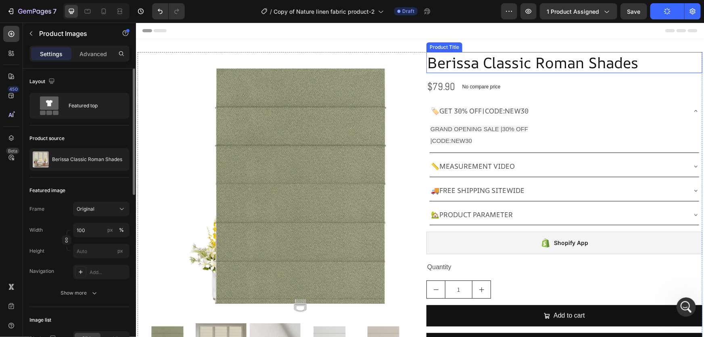
click at [440, 63] on h2 "Berissa Classic Roman Shades" at bounding box center [564, 62] width 276 height 21
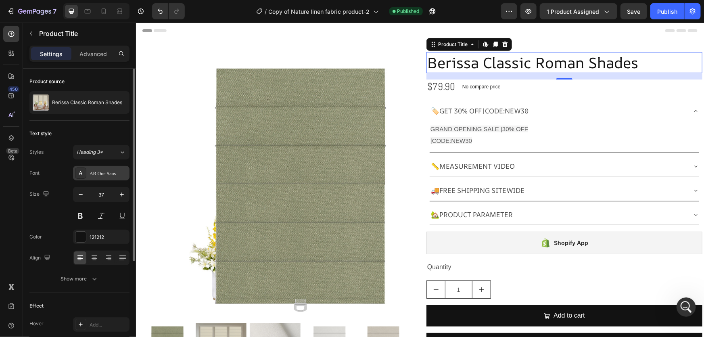
click at [100, 175] on div "AR One Sans" at bounding box center [109, 173] width 38 height 7
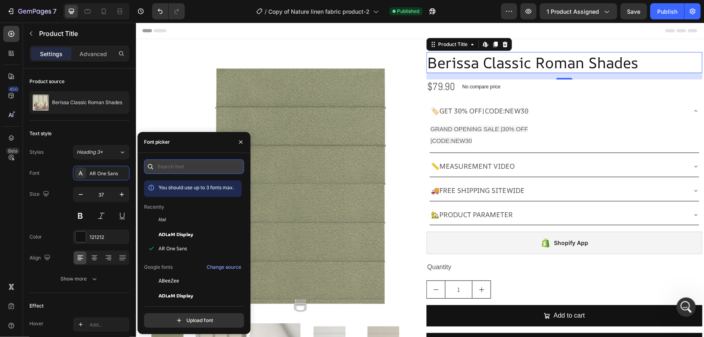
click at [175, 166] on input "text" at bounding box center [194, 166] width 100 height 15
paste input "arial, sans-serif"
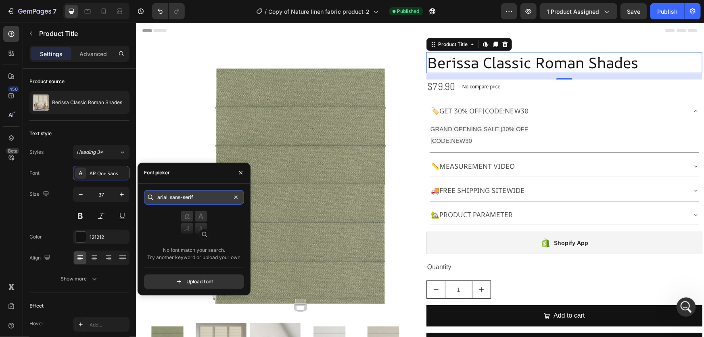
click at [157, 197] on input "arial, sans-serif" at bounding box center [194, 197] width 100 height 15
type input "arial, sans-seri"
click at [157, 197] on div at bounding box center [150, 197] width 13 height 15
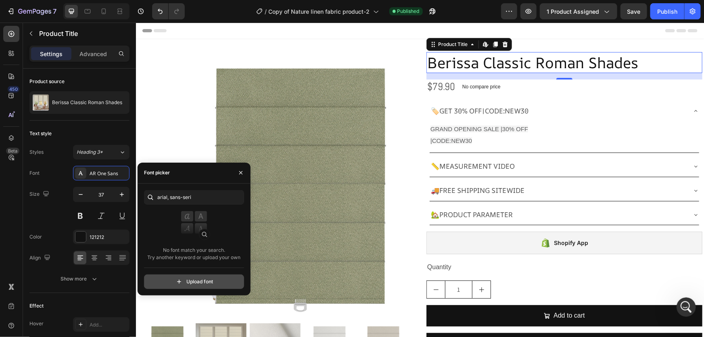
click at [206, 283] on input "file" at bounding box center [212, 282] width 202 height 14
click at [239, 170] on icon "button" at bounding box center [241, 173] width 6 height 6
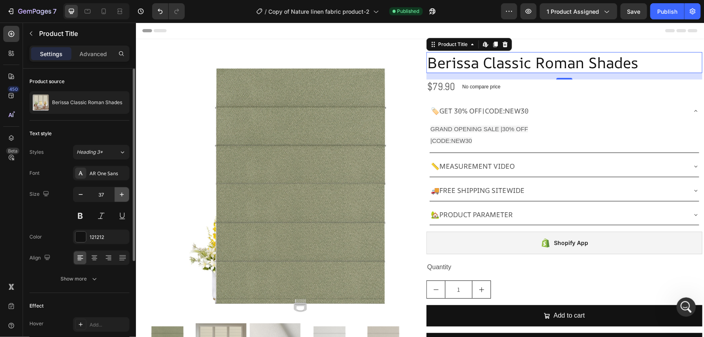
click at [121, 190] on icon "button" at bounding box center [122, 194] width 8 height 8
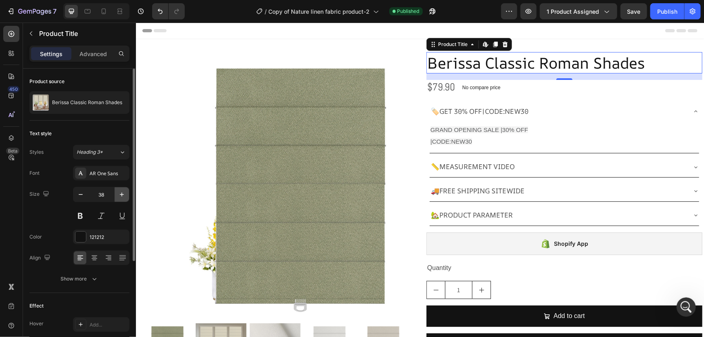
click at [121, 190] on icon "button" at bounding box center [122, 194] width 8 height 8
type input "39"
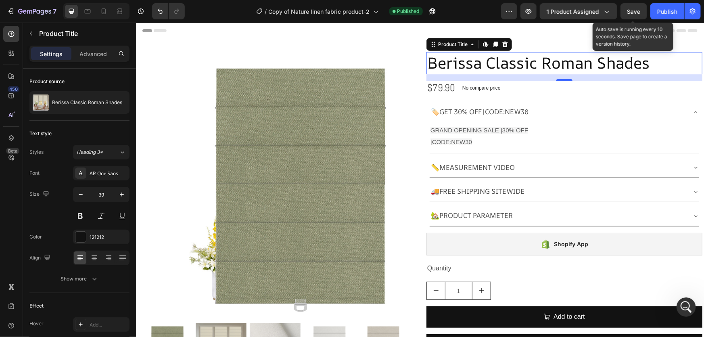
drag, startPoint x: 636, startPoint y: 8, endPoint x: 496, endPoint y: 2, distance: 139.4
click at [636, 8] on span "Save" at bounding box center [634, 11] width 13 height 7
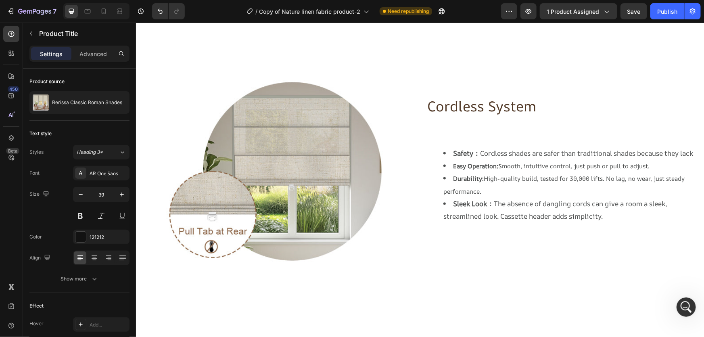
scroll to position [550, 0]
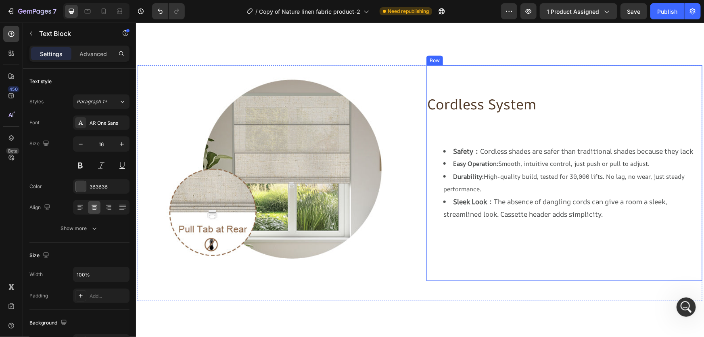
scroll to position [734, 0]
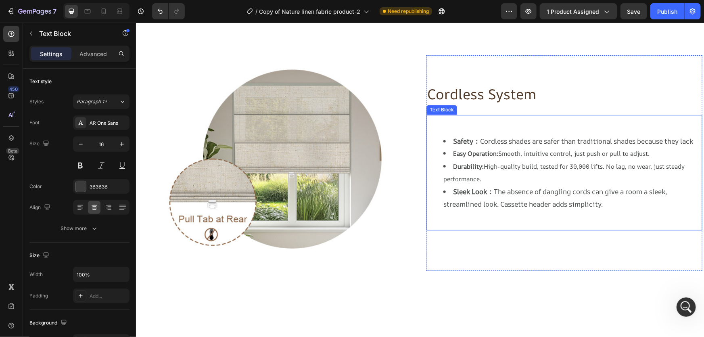
click at [470, 175] on span "Durability: High-quality build, tested for 30,000 lifts. No lag, no wear, just …" at bounding box center [563, 172] width 241 height 21
click at [497, 93] on h2 "Cordless System" at bounding box center [564, 93] width 276 height 23
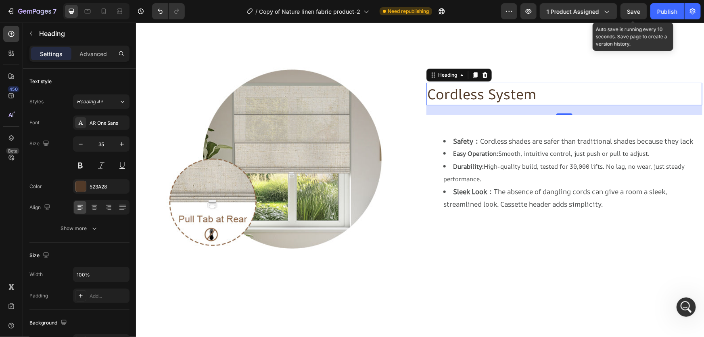
click at [630, 11] on span "Save" at bounding box center [634, 11] width 13 height 7
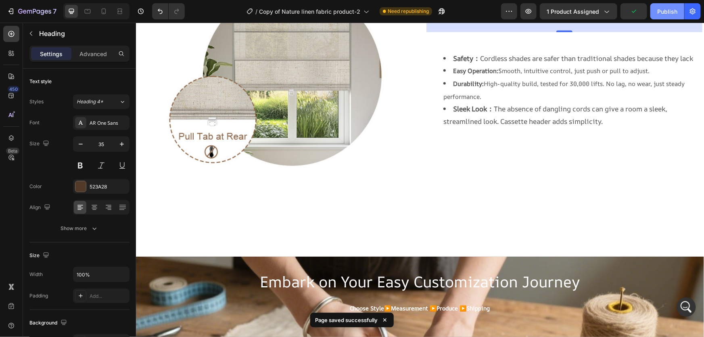
click at [666, 12] on div "Publish" at bounding box center [667, 11] width 20 height 8
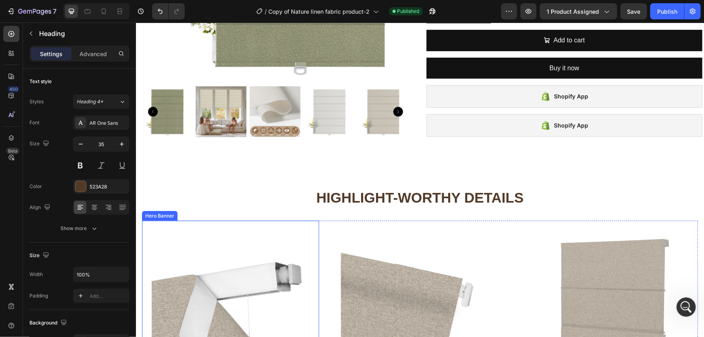
scroll to position [257, 0]
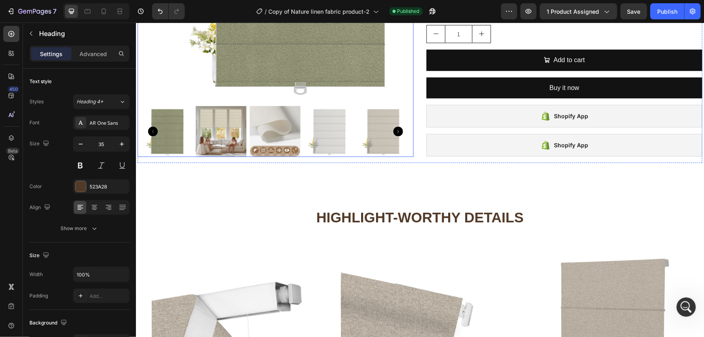
click at [306, 135] on img at bounding box center [328, 131] width 51 height 51
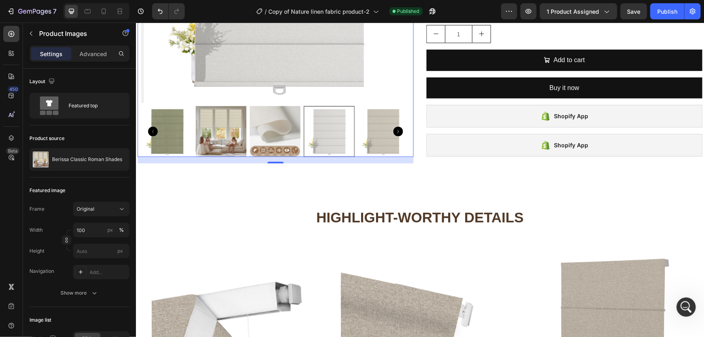
click at [187, 127] on div at bounding box center [275, 131] width 268 height 51
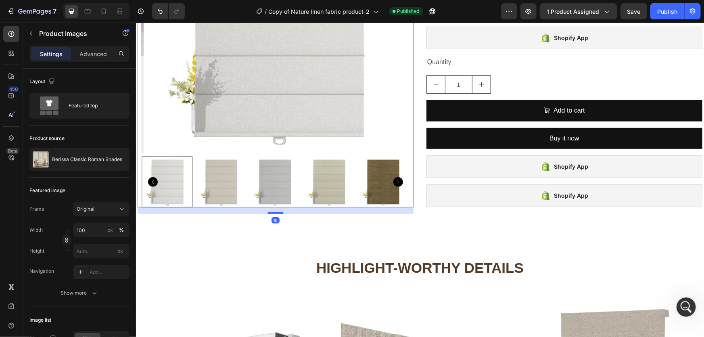
scroll to position [110, 0]
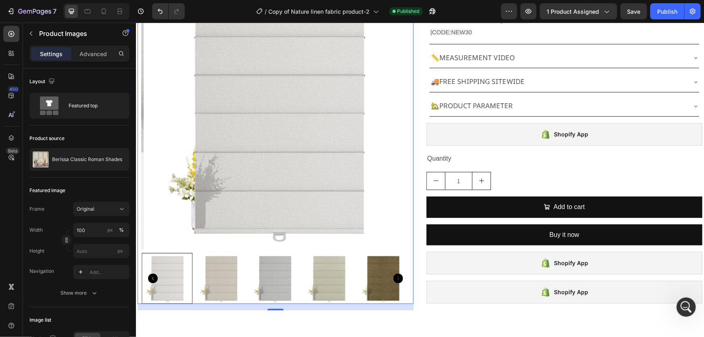
click at [239, 266] on img at bounding box center [220, 278] width 51 height 51
click at [272, 265] on div at bounding box center [275, 278] width 268 height 51
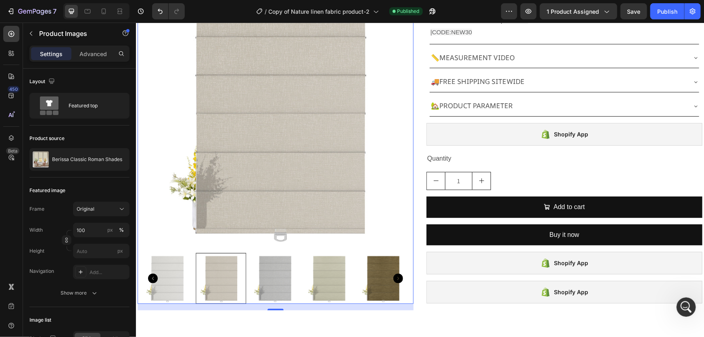
click at [319, 262] on img at bounding box center [328, 278] width 51 height 51
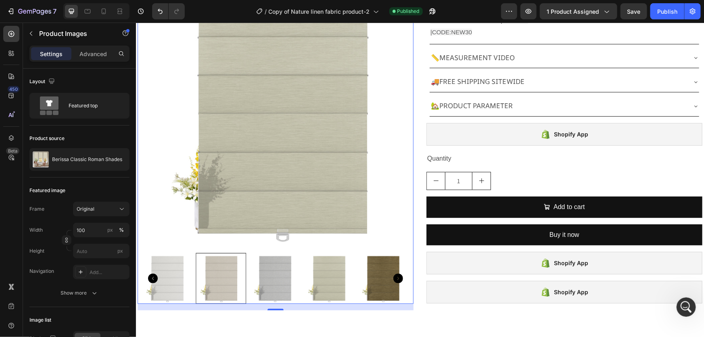
click at [362, 270] on img at bounding box center [382, 278] width 51 height 51
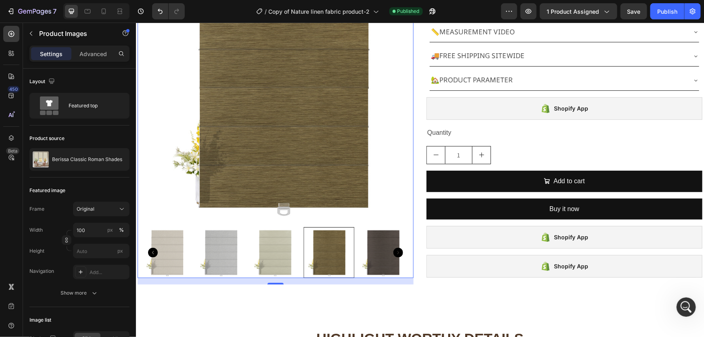
scroll to position [183, 0]
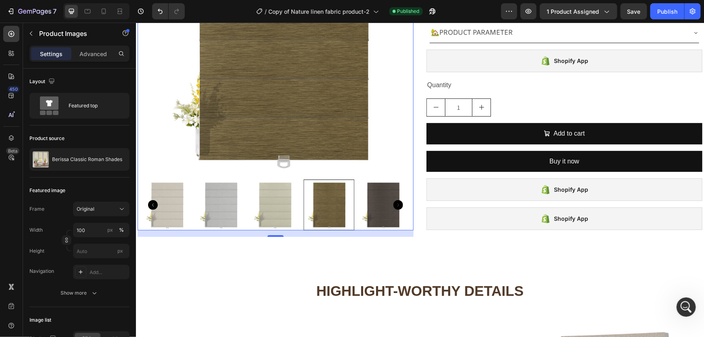
click at [269, 208] on img at bounding box center [274, 204] width 51 height 51
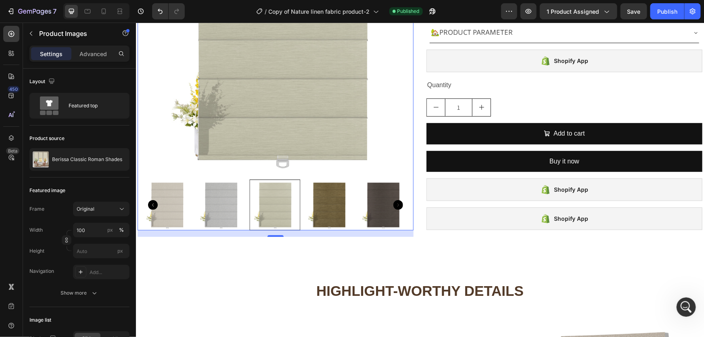
click at [225, 207] on div at bounding box center [275, 204] width 268 height 51
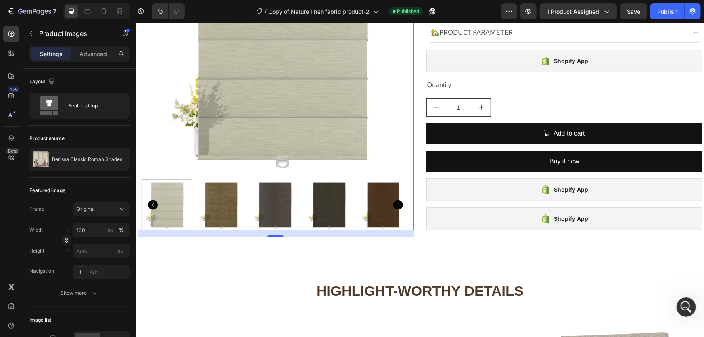
click at [152, 206] on icon "Carousel Back Arrow" at bounding box center [153, 204] width 10 height 10
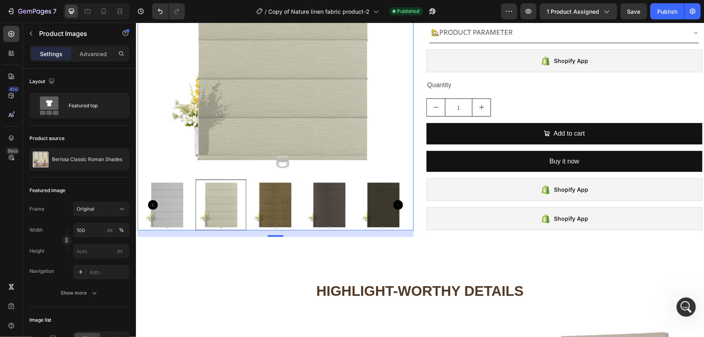
click at [152, 206] on icon "Carousel Back Arrow" at bounding box center [153, 204] width 10 height 10
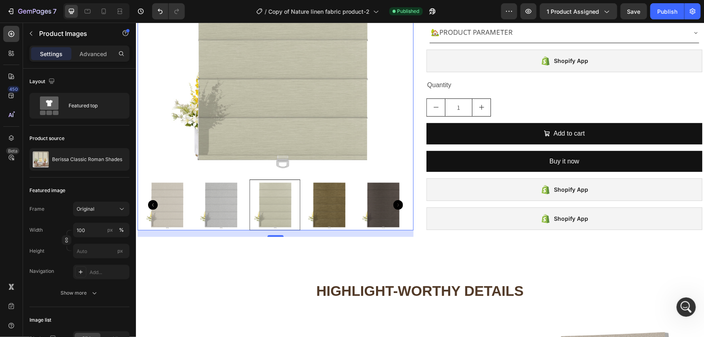
click at [204, 201] on img at bounding box center [220, 204] width 51 height 51
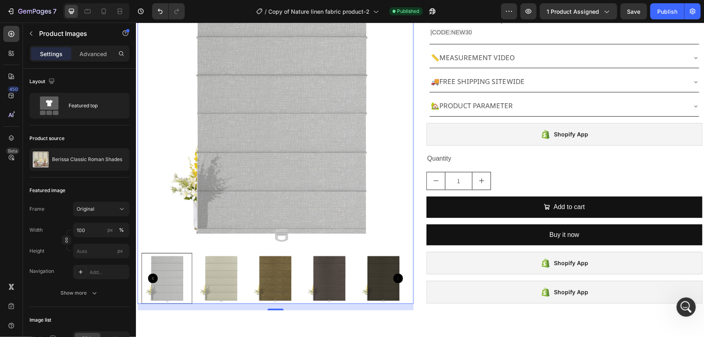
scroll to position [73, 0]
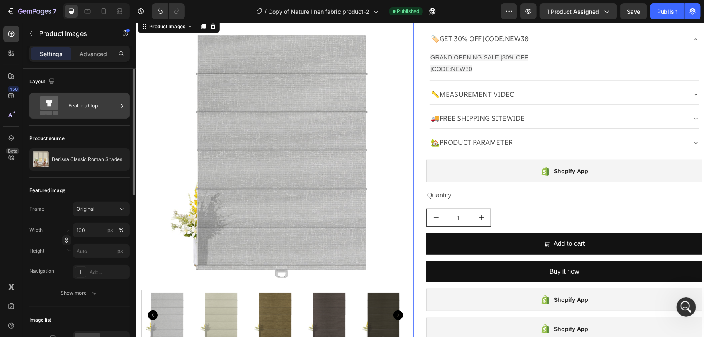
click at [102, 113] on div "Featured top" at bounding box center [93, 105] width 49 height 19
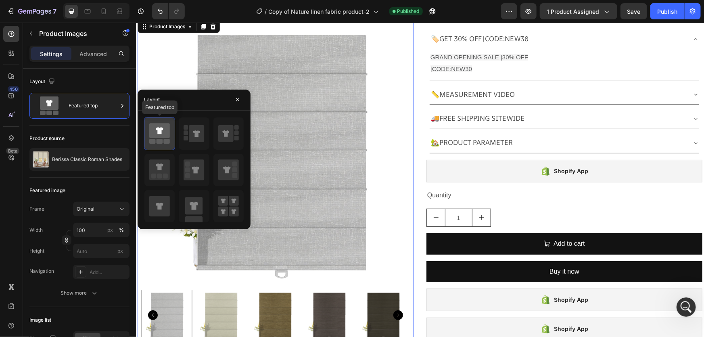
click at [162, 133] on icon at bounding box center [159, 130] width 21 height 15
drag, startPoint x: 239, startPoint y: 103, endPoint x: 118, endPoint y: 78, distance: 122.8
click at [239, 103] on button "button" at bounding box center [237, 99] width 13 height 13
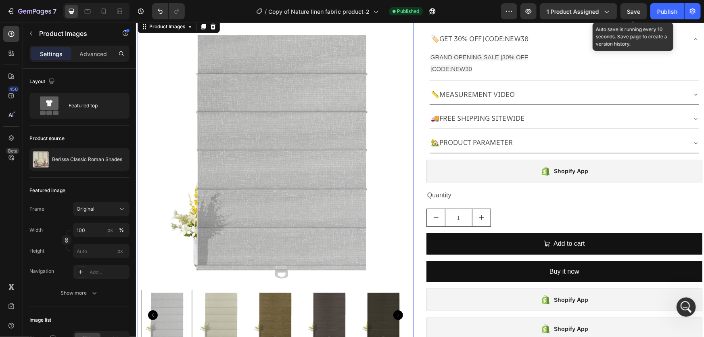
drag, startPoint x: 632, startPoint y: 7, endPoint x: 649, endPoint y: 14, distance: 18.1
click at [632, 6] on button "Save" at bounding box center [634, 11] width 27 height 16
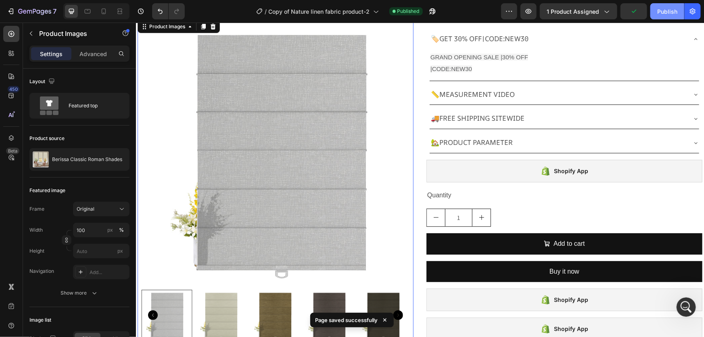
click at [667, 15] on div "Publish" at bounding box center [667, 11] width 20 height 8
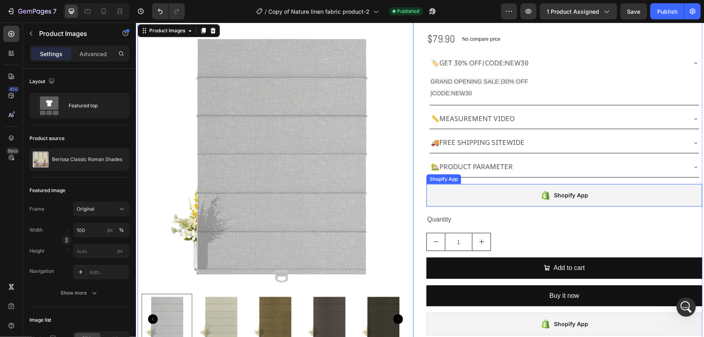
scroll to position [0, 0]
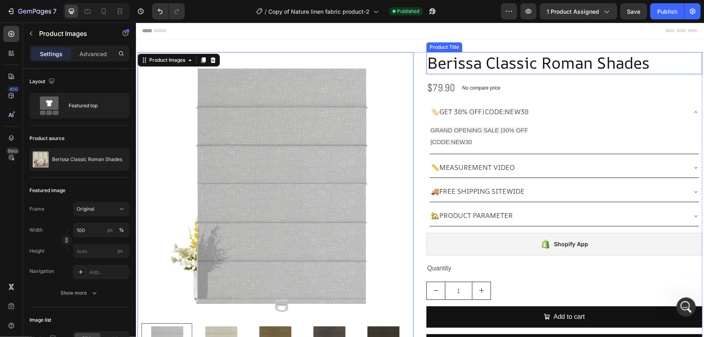
click at [438, 68] on h2 "Berissa Classic Roman Shades" at bounding box center [564, 63] width 276 height 22
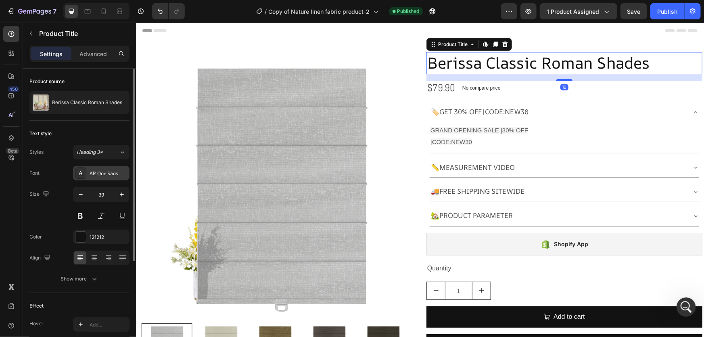
click at [93, 171] on div "AR One Sans" at bounding box center [109, 173] width 38 height 7
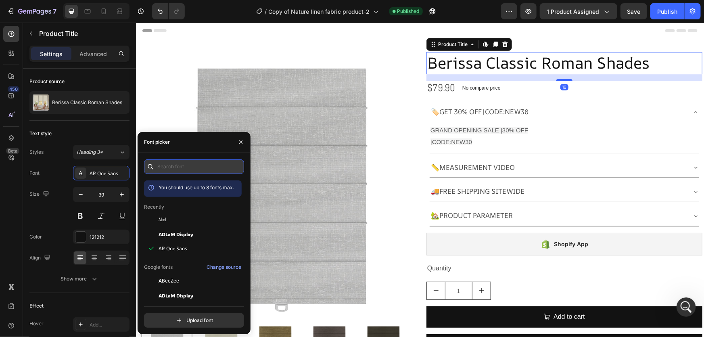
click at [193, 162] on input "text" at bounding box center [194, 166] width 100 height 15
paste input "ui-sans-serif, system-ui, -apple-system, blinkmacsystemfont, "segoe ui", roboto…"
type input "ui"
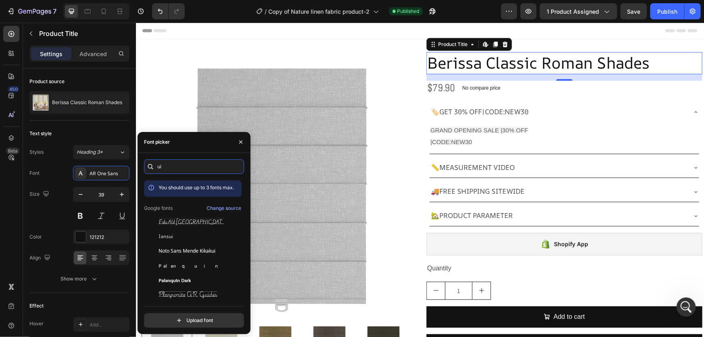
scroll to position [183, 0]
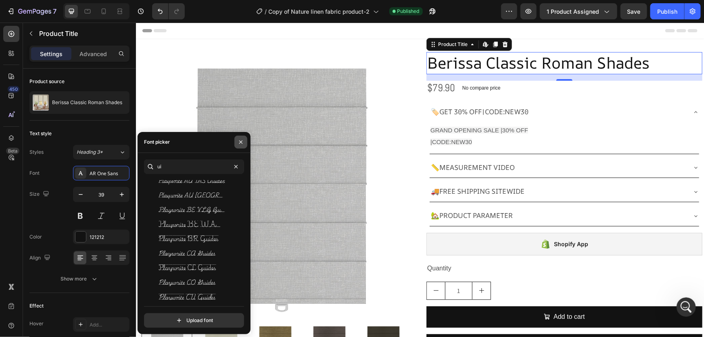
click at [241, 142] on icon "button" at bounding box center [240, 141] width 3 height 3
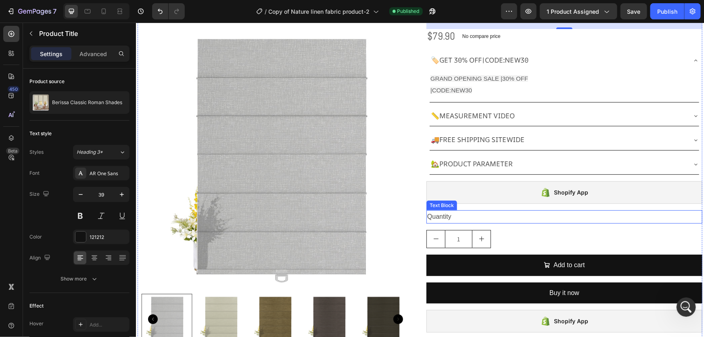
scroll to position [110, 0]
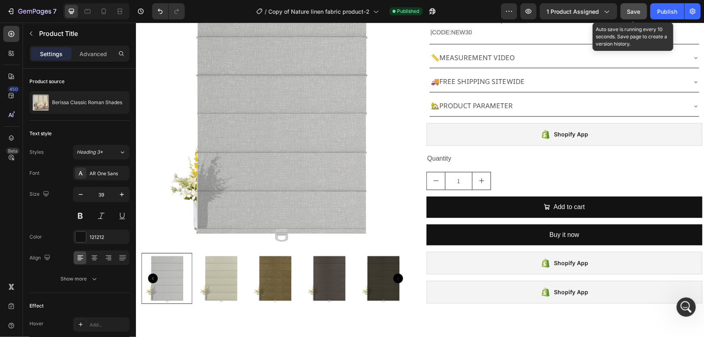
click at [640, 9] on span "Save" at bounding box center [634, 11] width 13 height 7
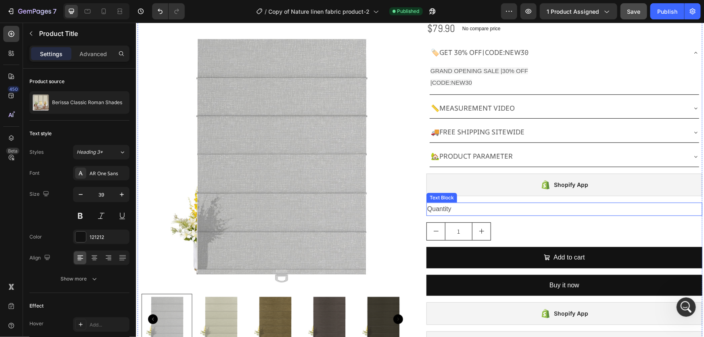
scroll to position [36, 0]
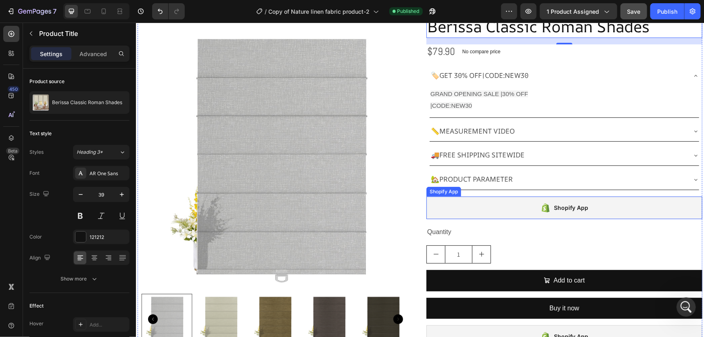
click at [485, 211] on div "Shopify App" at bounding box center [564, 207] width 276 height 23
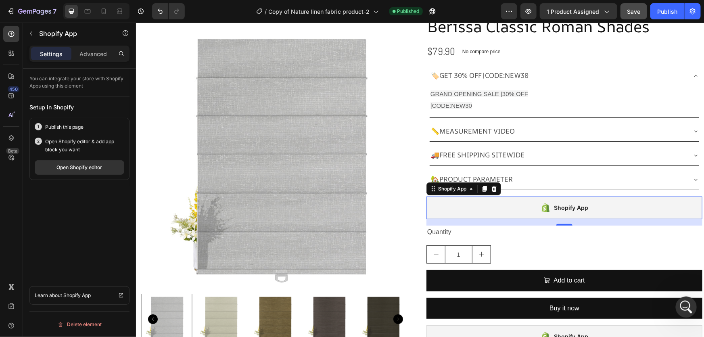
click at [686, 306] on icon "打开 Intercom Messenger" at bounding box center [685, 305] width 13 height 13
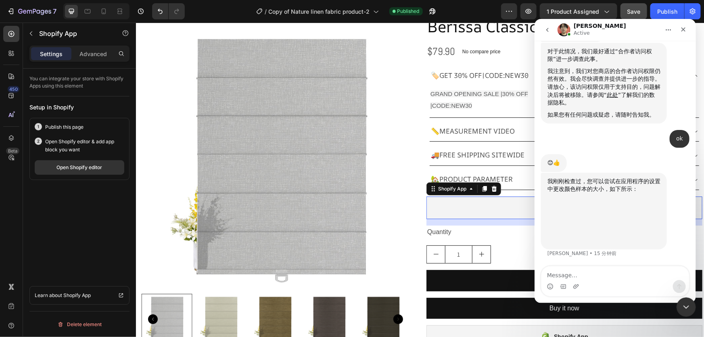
scroll to position [4259, 0]
click at [571, 271] on textarea "Message…" at bounding box center [615, 273] width 148 height 14
type textarea "M"
type textarea "没有用"
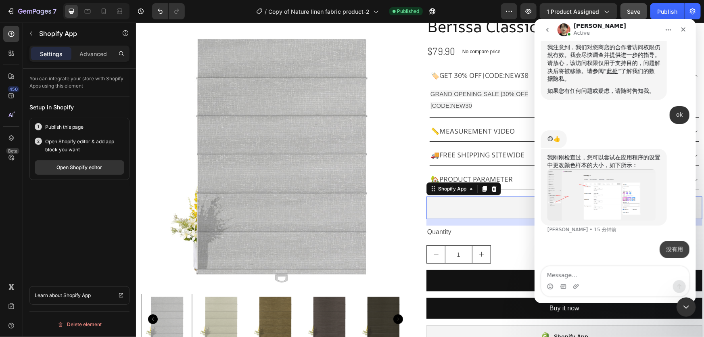
scroll to position [4284, 0]
type textarea "j"
type textarea "化"
type textarea "还是会覆盖掉一部分图片"
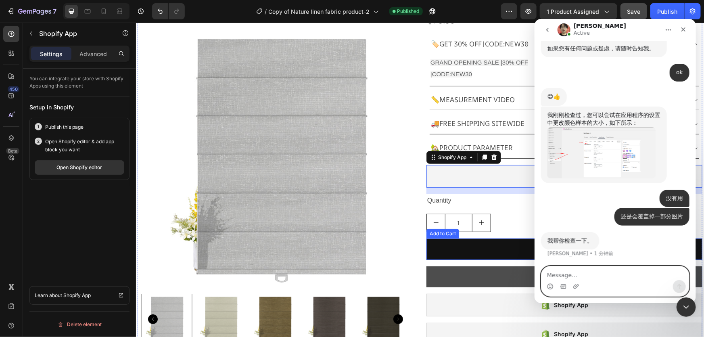
scroll to position [147, 0]
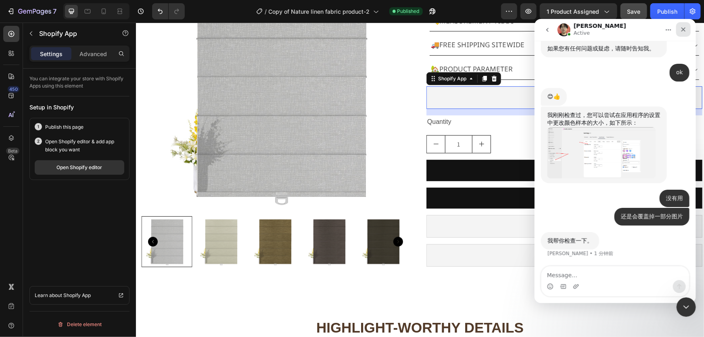
drag, startPoint x: 682, startPoint y: 34, endPoint x: 1074, endPoint y: 31, distance: 391.9
click at [682, 34] on div "关闭" at bounding box center [683, 29] width 15 height 15
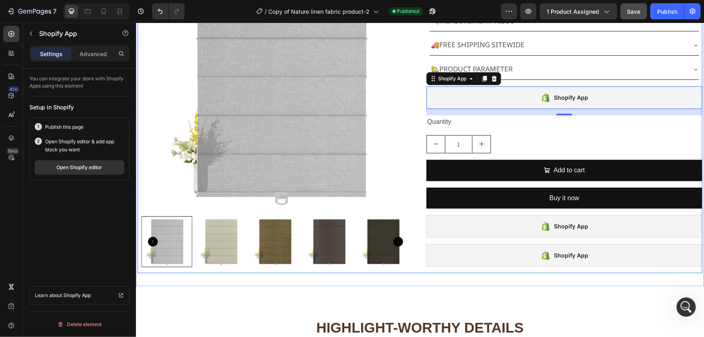
click at [523, 154] on div "Berissa Classic Roman Shades Product Title $79.90 Product Price Product Price N…" at bounding box center [564, 89] width 276 height 368
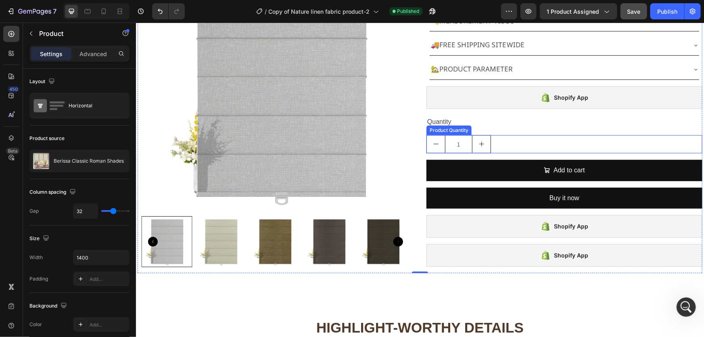
click at [528, 148] on div "1" at bounding box center [564, 144] width 276 height 18
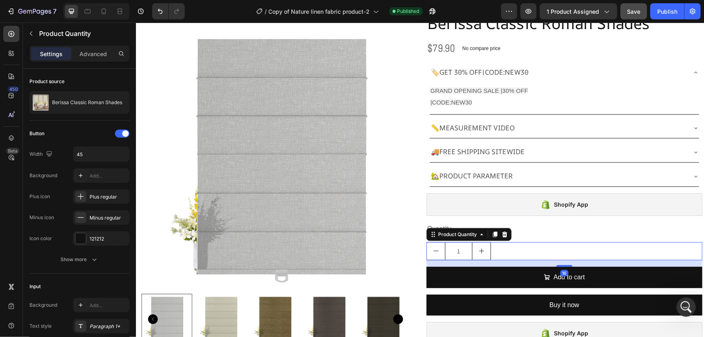
scroll to position [36, 0]
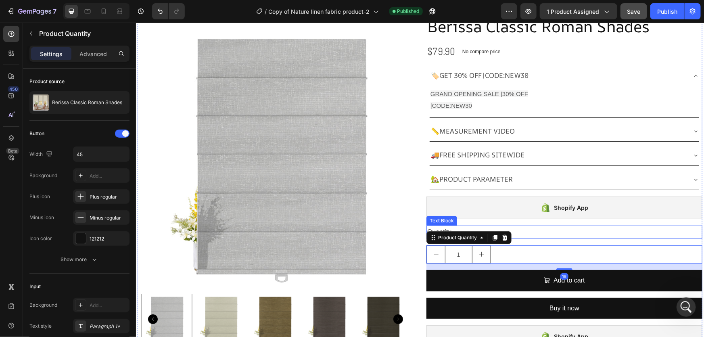
click at [539, 236] on div "Quantity" at bounding box center [564, 231] width 276 height 13
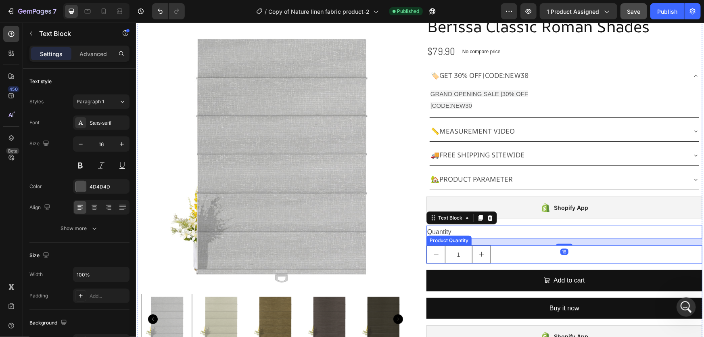
click at [542, 253] on div "1" at bounding box center [564, 254] width 276 height 18
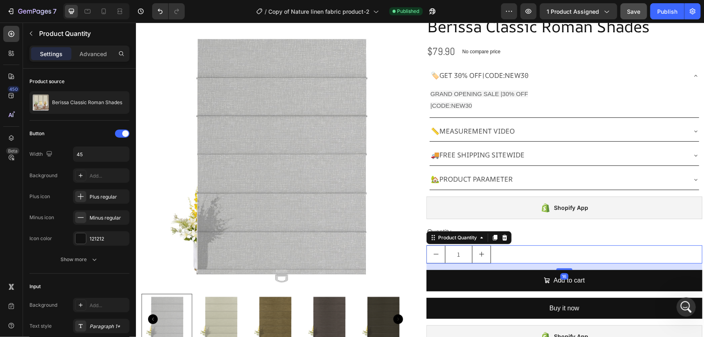
click at [536, 254] on div "1" at bounding box center [564, 254] width 276 height 18
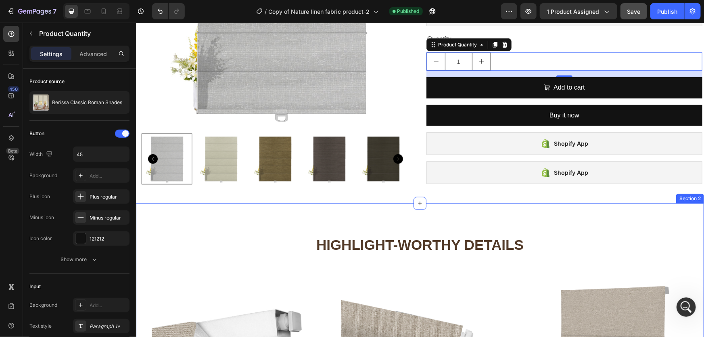
scroll to position [147, 0]
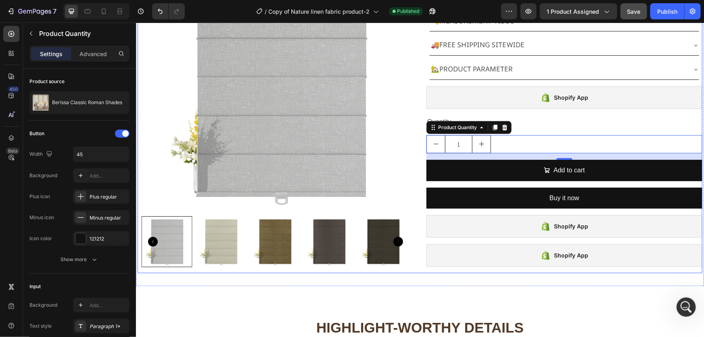
click at [493, 182] on div "Add to cart Add to Cart" at bounding box center [564, 173] width 276 height 28
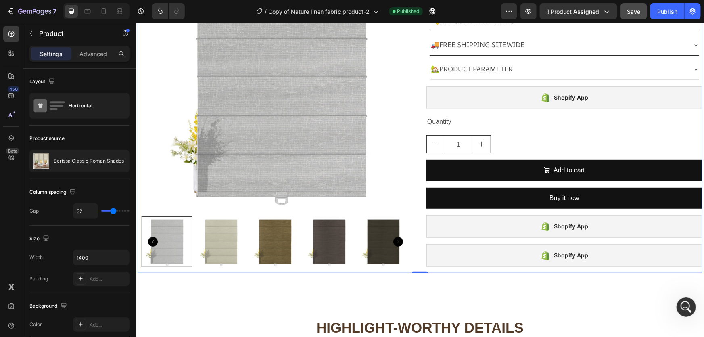
click at [483, 182] on div "Add to cart Add to Cart" at bounding box center [564, 173] width 276 height 28
click at [501, 183] on div "Add to cart Add to Cart" at bounding box center [564, 173] width 276 height 28
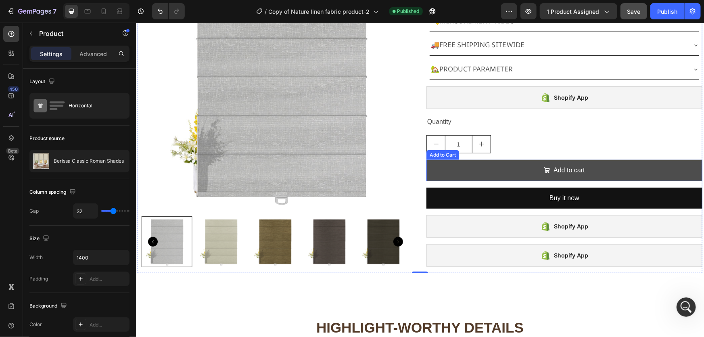
click at [480, 165] on button "Add to cart" at bounding box center [564, 169] width 276 height 21
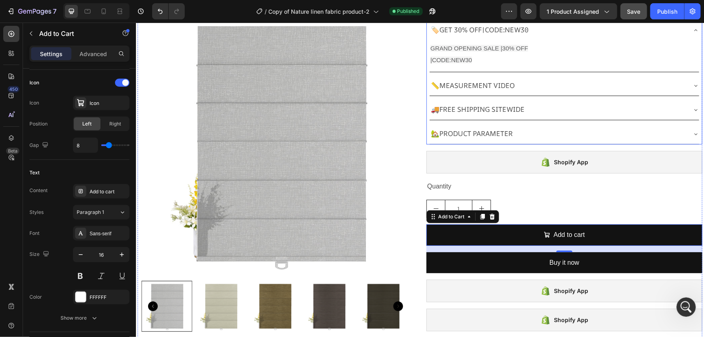
scroll to position [0, 0]
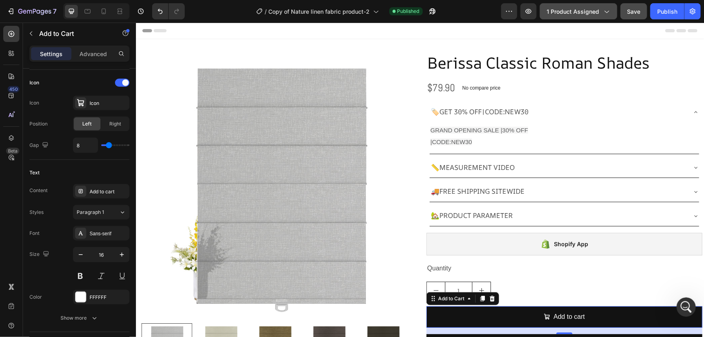
click at [595, 14] on span "1 product assigned" at bounding box center [573, 11] width 52 height 8
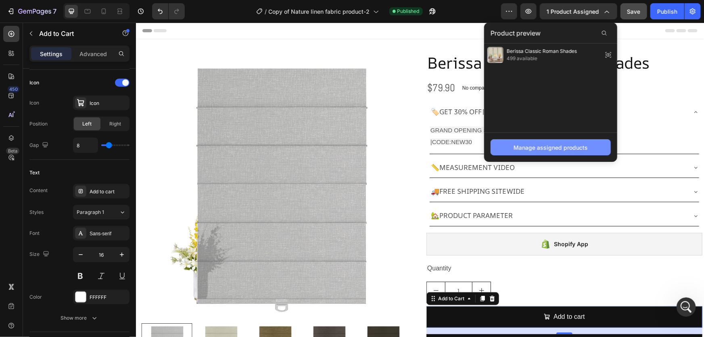
click at [543, 145] on div "Manage assigned products" at bounding box center [551, 147] width 74 height 8
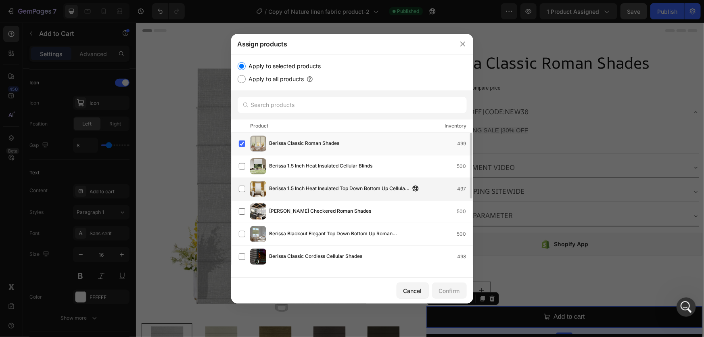
drag, startPoint x: 241, startPoint y: 167, endPoint x: 271, endPoint y: 181, distance: 32.7
click at [242, 167] on label at bounding box center [242, 166] width 6 height 6
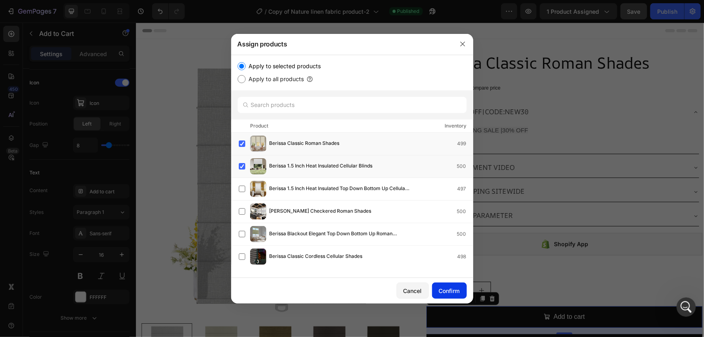
click at [450, 292] on div "Confirm" at bounding box center [449, 291] width 21 height 8
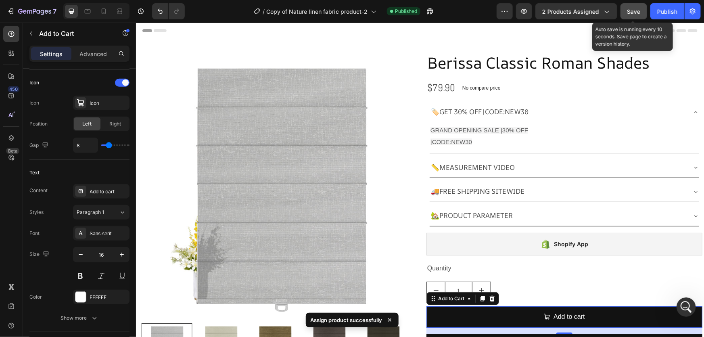
drag, startPoint x: 626, startPoint y: 13, endPoint x: 641, endPoint y: 15, distance: 15.5
click at [628, 14] on button "Save" at bounding box center [634, 11] width 27 height 16
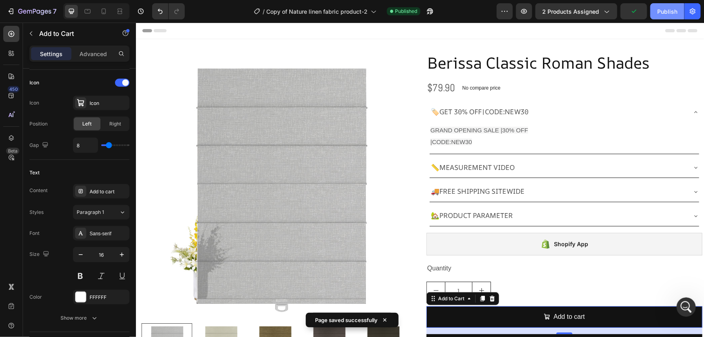
click at [661, 16] on button "Publish" at bounding box center [668, 11] width 34 height 16
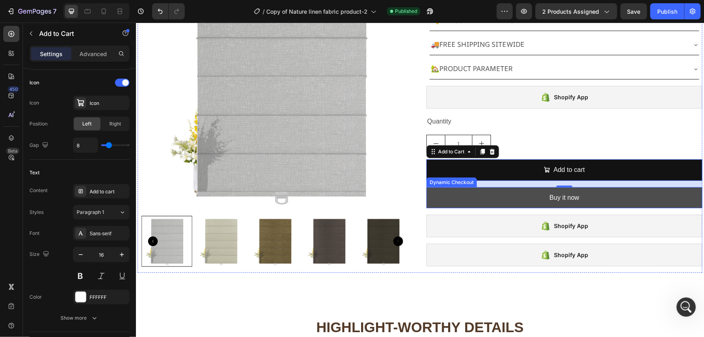
scroll to position [147, 0]
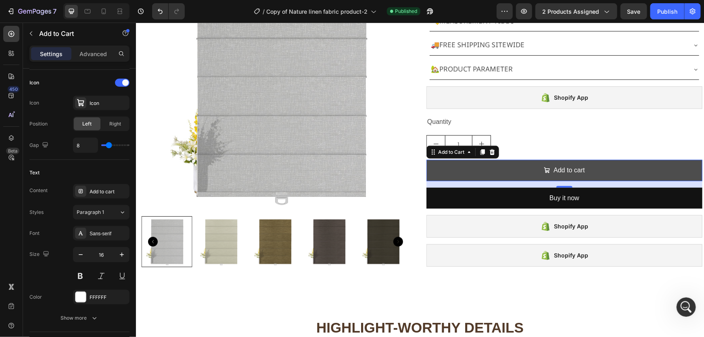
click at [500, 162] on button "Add to cart" at bounding box center [564, 169] width 276 height 21
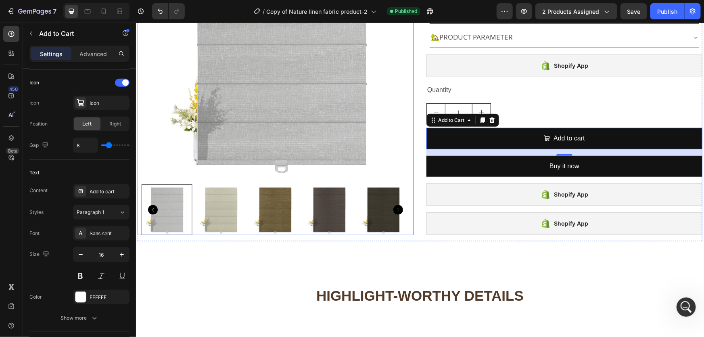
scroll to position [183, 0]
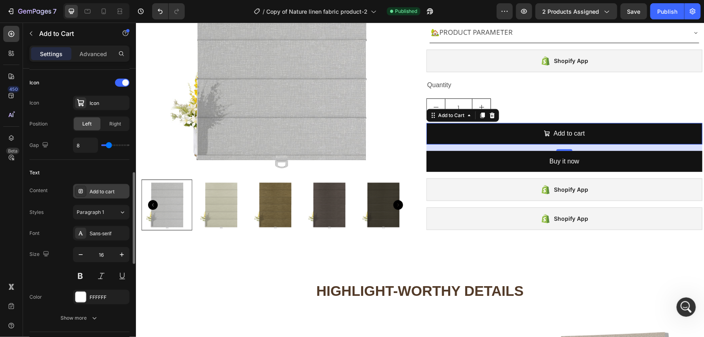
click at [100, 188] on div "Add to cart" at bounding box center [109, 191] width 38 height 7
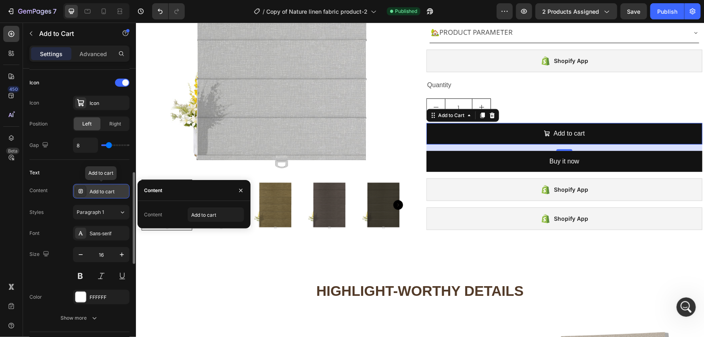
click at [100, 188] on div "Add to cart" at bounding box center [109, 191] width 38 height 7
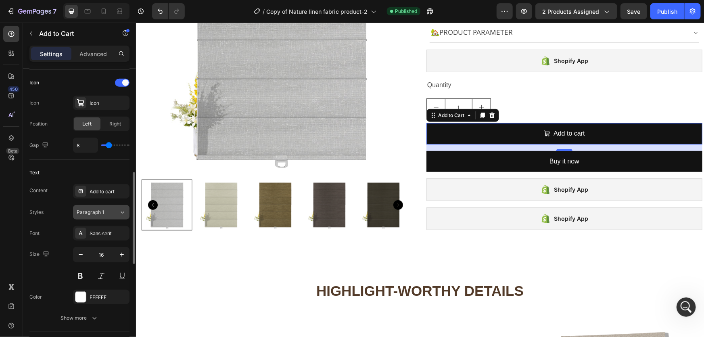
click at [100, 209] on span "Paragraph 1" at bounding box center [90, 212] width 27 height 7
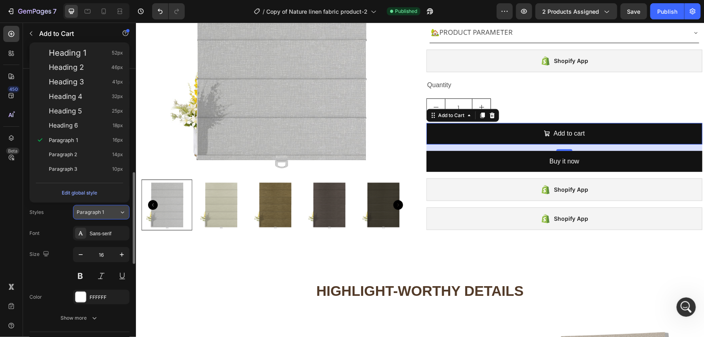
click at [106, 211] on div "Paragraph 1" at bounding box center [93, 212] width 33 height 7
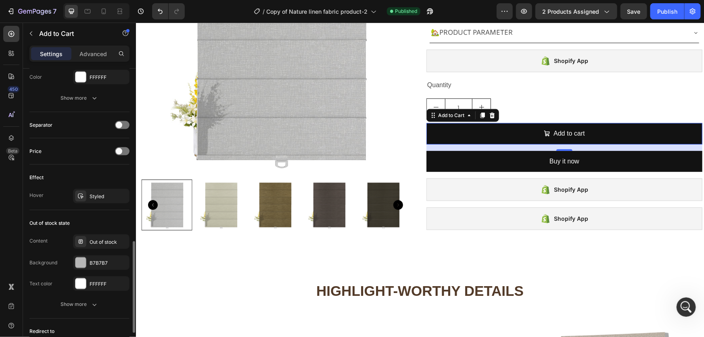
scroll to position [477, 0]
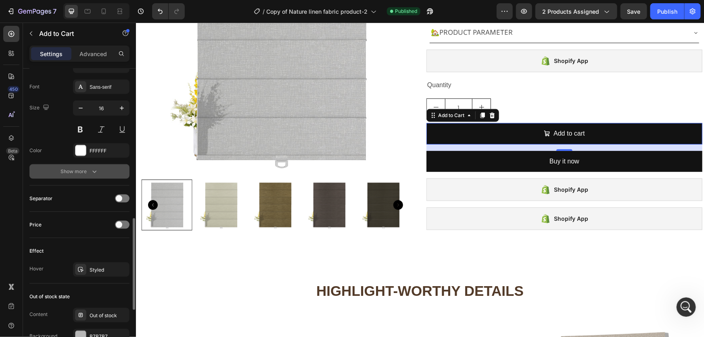
click at [88, 176] on button "Show more" at bounding box center [79, 171] width 100 height 15
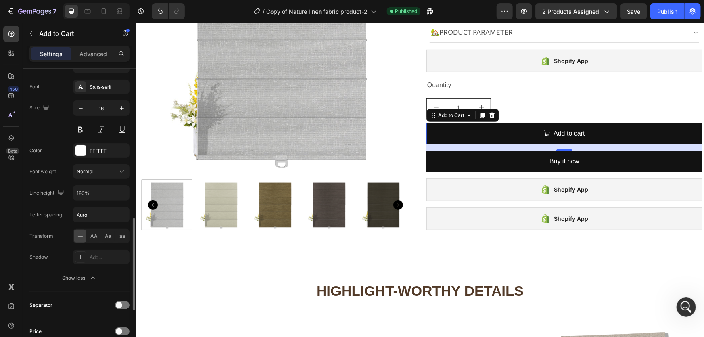
click at [63, 146] on div "Color FFFFFF" at bounding box center [79, 150] width 100 height 15
click at [111, 171] on div "Normal" at bounding box center [97, 171] width 41 height 7
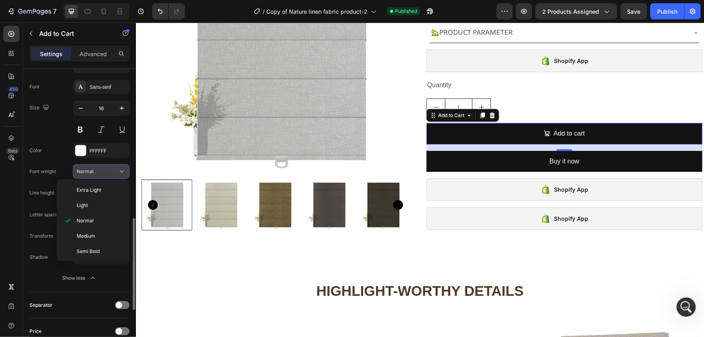
click at [112, 171] on div "Normal" at bounding box center [97, 171] width 41 height 7
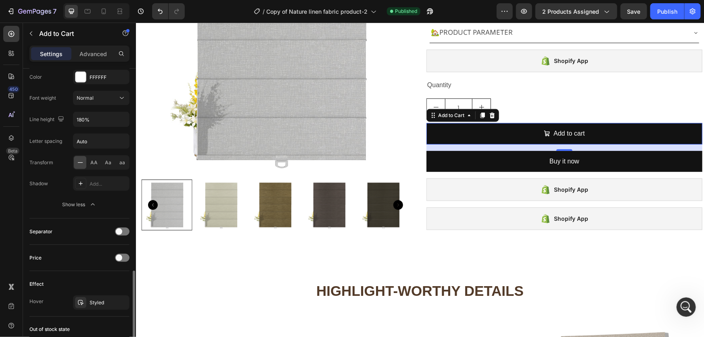
scroll to position [587, 0]
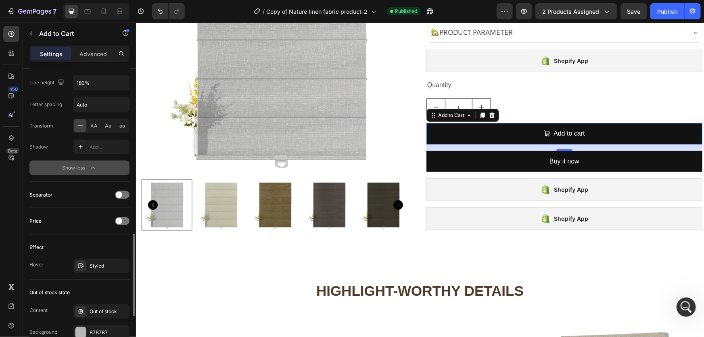
click at [82, 167] on div "Show less" at bounding box center [80, 168] width 34 height 8
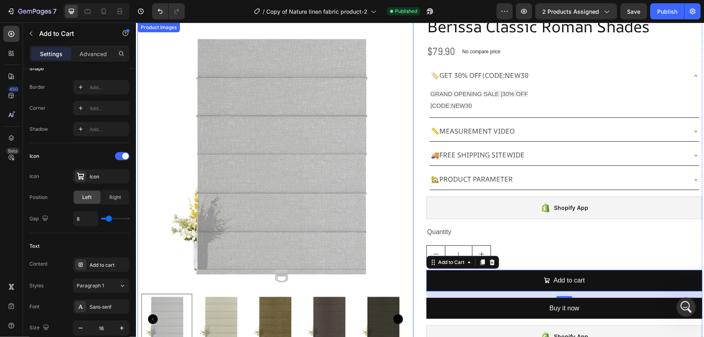
scroll to position [0, 0]
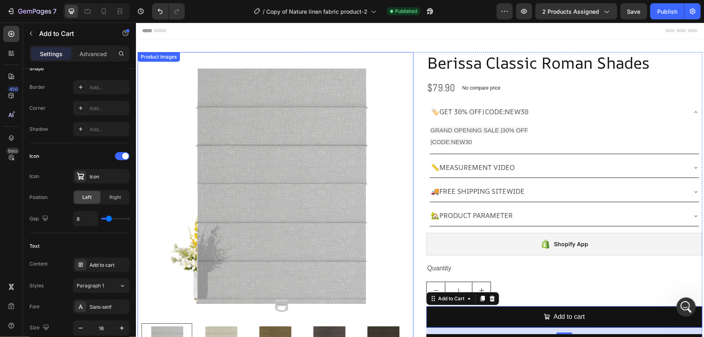
click at [279, 188] on img at bounding box center [280, 186] width 268 height 268
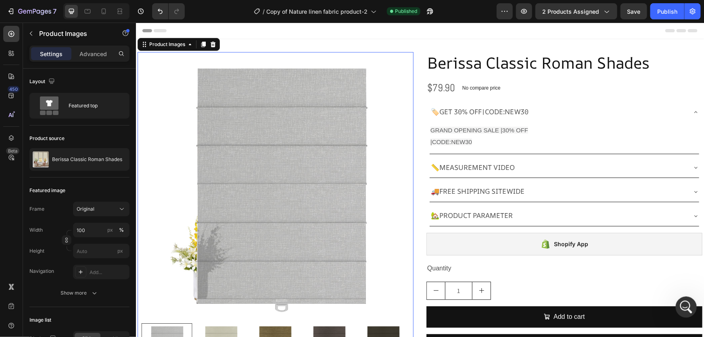
drag, startPoint x: 684, startPoint y: 309, endPoint x: 1206, endPoint y: 576, distance: 586.4
click at [683, 310] on icon "打开 Intercom Messenger" at bounding box center [685, 305] width 13 height 13
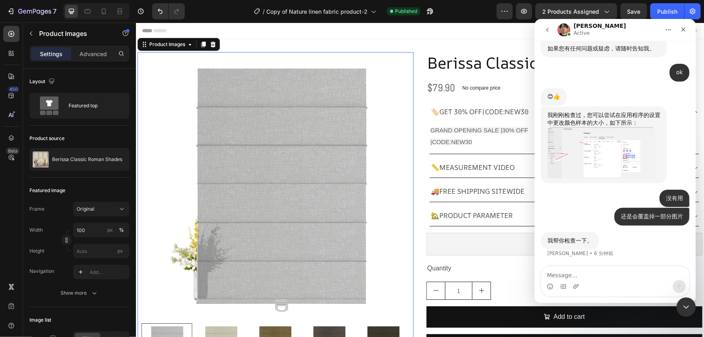
scroll to position [4326, 0]
click at [569, 274] on textarea "Message…" at bounding box center [615, 273] width 148 height 14
paste textarea "主图不能点击放大"
click at [546, 274] on textarea "主图不能点击放大" at bounding box center [615, 273] width 148 height 14
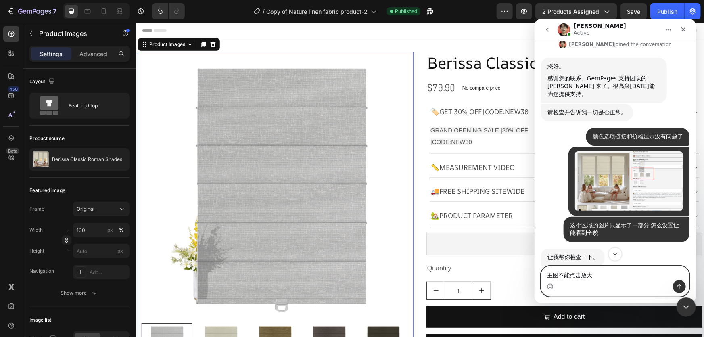
scroll to position [3995, 0]
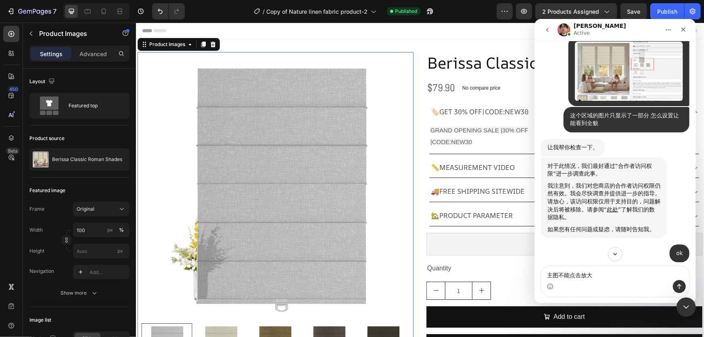
drag, startPoint x: 601, startPoint y: 177, endPoint x: 679, endPoint y: 174, distance: 78.0
click at [679, 36] on div "颜色选项链接和价格显示没有问题了 • 44 分钟前" at bounding box center [637, 27] width 103 height 18
copy div "颜色选项链接和价格显示没有问题了"
click at [548, 274] on textarea "主图不能点击放大" at bounding box center [615, 273] width 148 height 14
paste textarea "颜色选项链接和价格显示没有问题了"
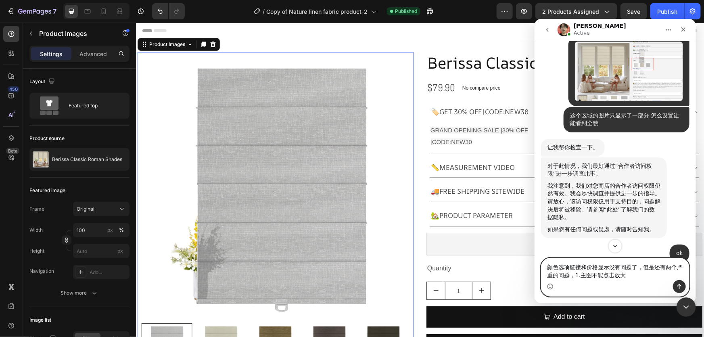
click at [629, 277] on textarea "颜色选项链接和价格显示没有问题了，但是还有两个严重的问题，1.主图不能点击放大" at bounding box center [615, 269] width 148 height 22
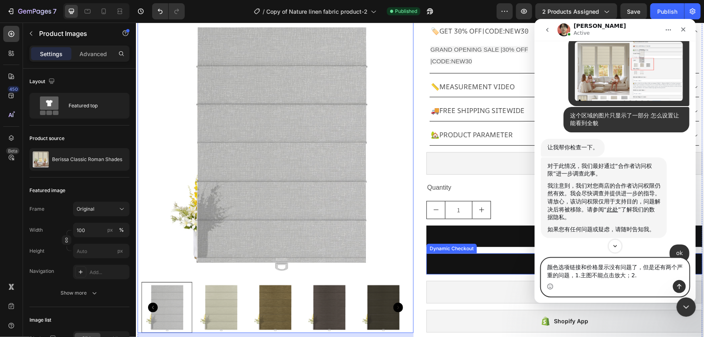
scroll to position [183, 0]
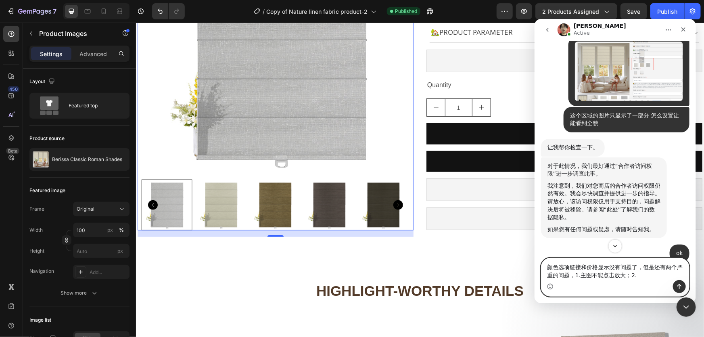
click at [640, 276] on textarea "颜色选项链接和价格显示没有问题了，但是还有两个严重的问题，1.主图不能点击放大；2." at bounding box center [615, 269] width 148 height 22
click at [610, 273] on textarea "颜色选项链接和价格显示没有问题了，但是还有两个严重的问题，1.主图不能点击放大；2.添加的加入购物车按钮和购买按钮，在前端无法正常使用" at bounding box center [615, 265] width 148 height 30
type textarea "颜色选项链接和价格显示没有问题了，但是还有两个严重的问题，1.主图不能点击放大；2.添加的加入购物车按钮和购买按钮，在前端点击不了无法正常使用"
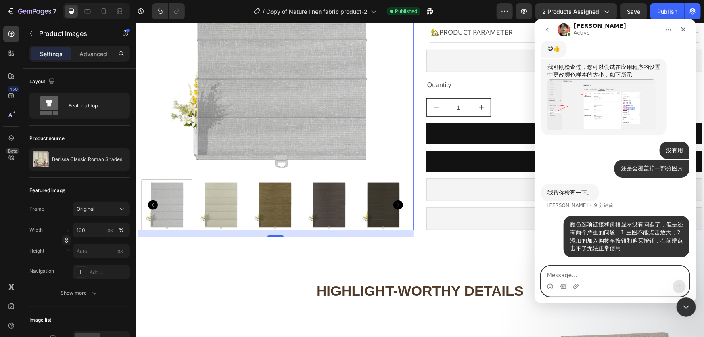
scroll to position [4374, 0]
drag, startPoint x: 684, startPoint y: 29, endPoint x: 1073, endPoint y: 27, distance: 388.7
click at [684, 29] on icon "关闭" at bounding box center [683, 29] width 6 height 6
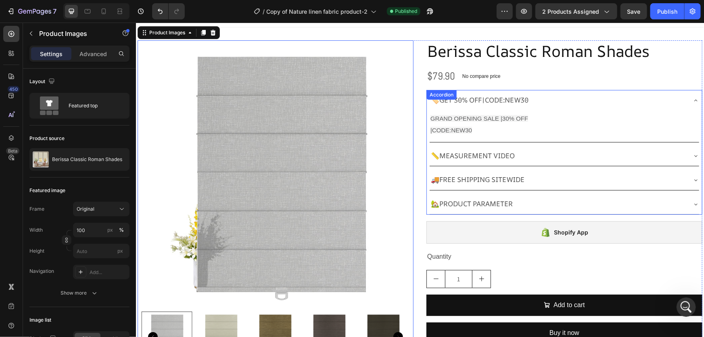
scroll to position [0, 0]
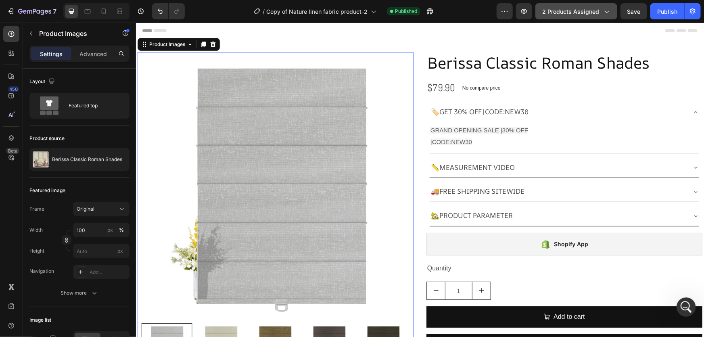
drag, startPoint x: 576, startPoint y: 15, endPoint x: 577, endPoint y: 7, distance: 8.1
click at [577, 9] on button "2 products assigned" at bounding box center [577, 11] width 82 height 16
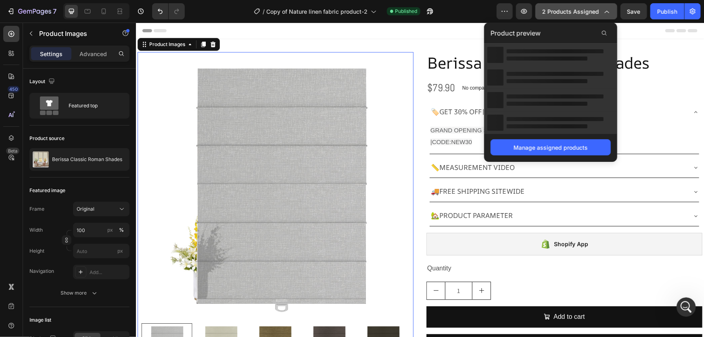
click at [577, 7] on span "2 products assigned" at bounding box center [570, 11] width 57 height 8
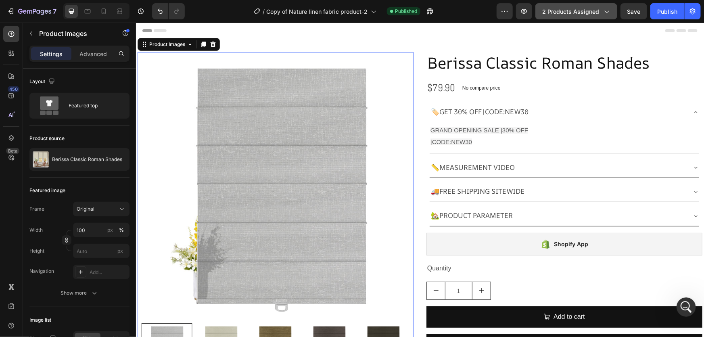
click at [577, 7] on span "2 products assigned" at bounding box center [570, 11] width 57 height 8
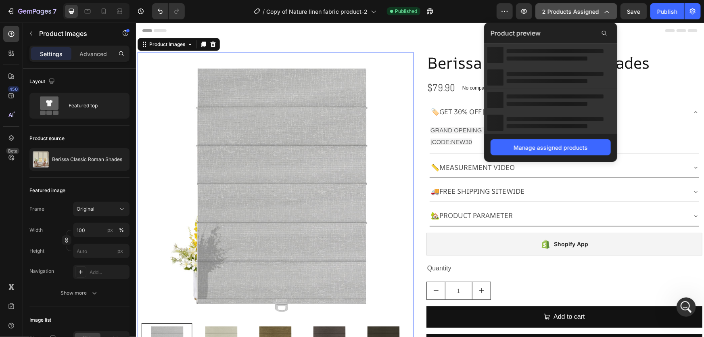
click at [577, 7] on span "2 products assigned" at bounding box center [570, 11] width 57 height 8
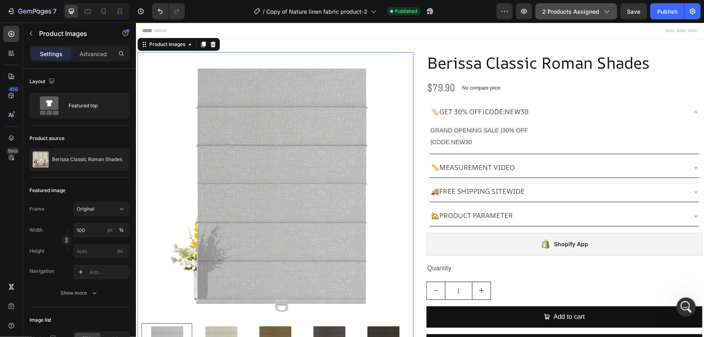
click at [581, 12] on span "2 products assigned" at bounding box center [570, 11] width 57 height 8
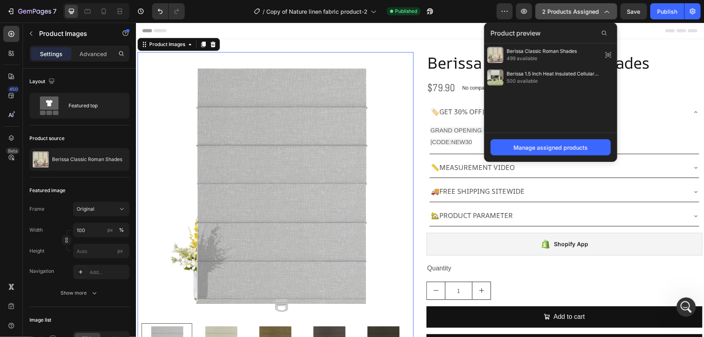
click at [581, 12] on span "2 products assigned" at bounding box center [570, 11] width 57 height 8
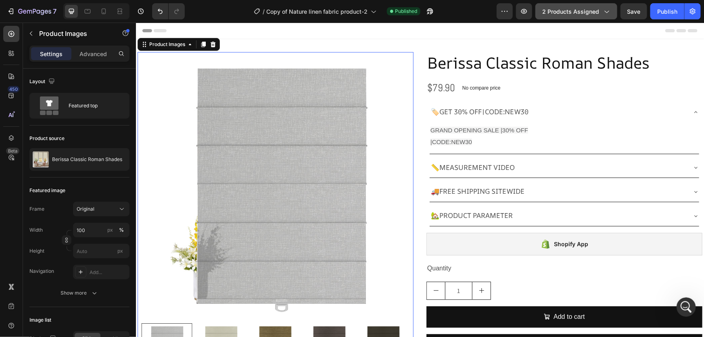
click at [581, 12] on span "2 products assigned" at bounding box center [570, 11] width 57 height 8
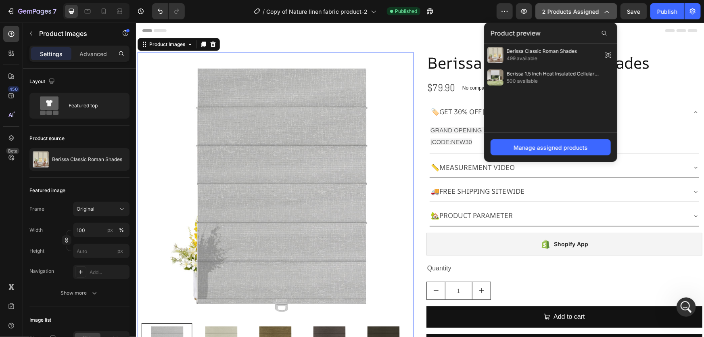
click at [577, 15] on span "2 products assigned" at bounding box center [570, 11] width 57 height 8
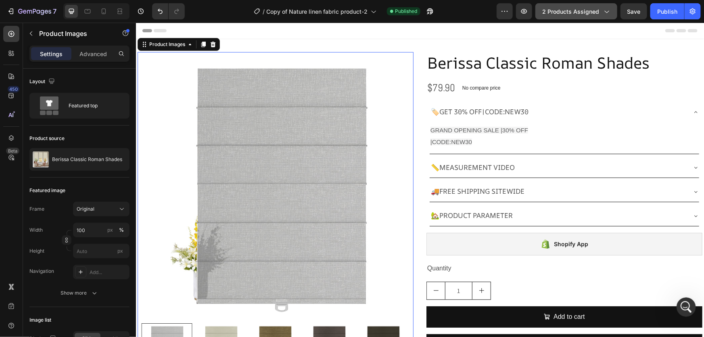
click at [596, 5] on button "2 products assigned" at bounding box center [577, 11] width 82 height 16
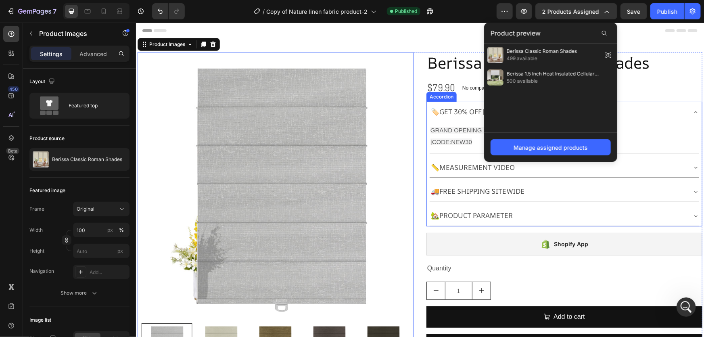
click at [644, 109] on div "🏷️GET 30% OFF|CODE:NEW30" at bounding box center [557, 112] width 257 height 14
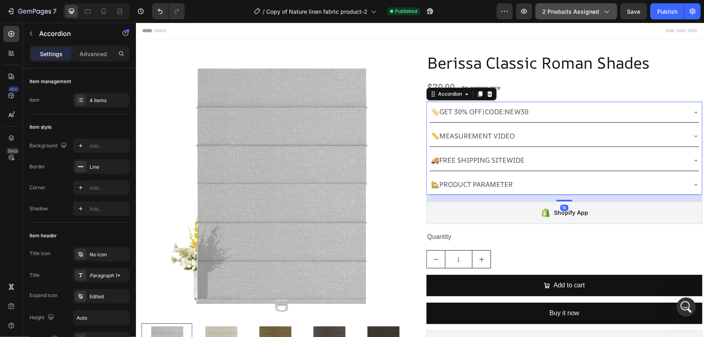
click at [571, 16] on button "2 products assigned" at bounding box center [577, 11] width 82 height 16
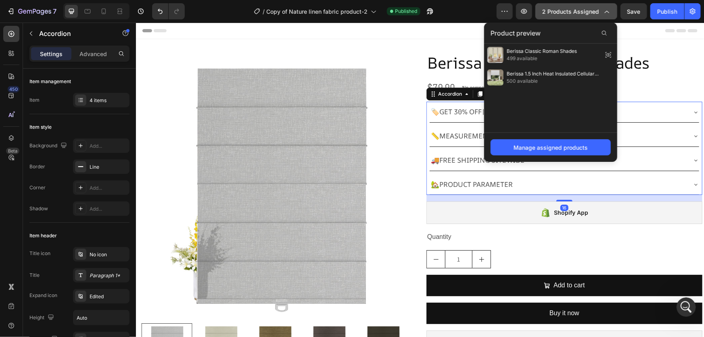
click at [571, 16] on button "2 products assigned" at bounding box center [577, 11] width 82 height 16
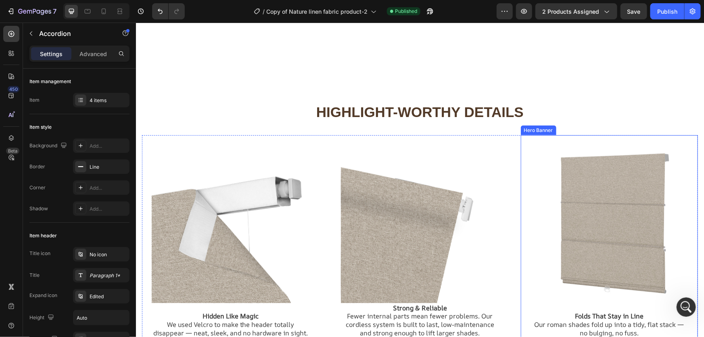
scroll to position [624, 0]
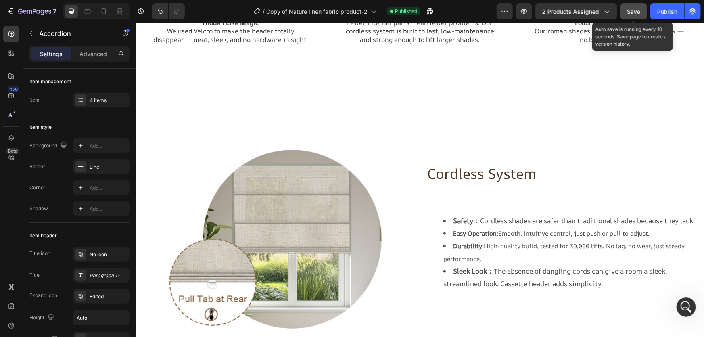
drag, startPoint x: 643, startPoint y: 11, endPoint x: 458, endPoint y: 10, distance: 184.4
click at [643, 11] on button "Save" at bounding box center [634, 11] width 27 height 16
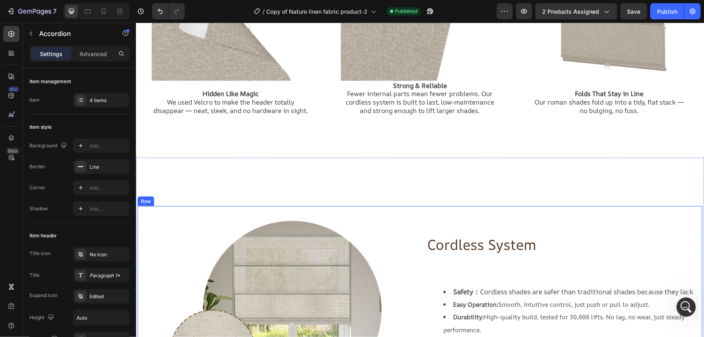
scroll to position [477, 0]
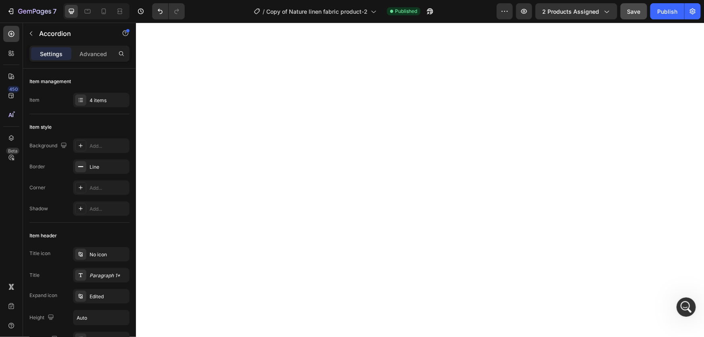
click at [639, 5] on button "Save" at bounding box center [634, 11] width 27 height 16
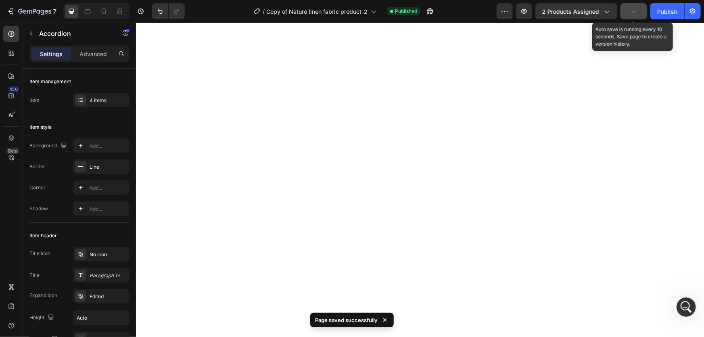
scroll to position [0, 0]
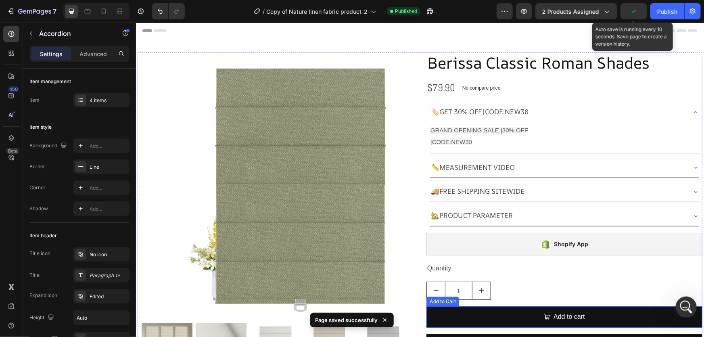
click at [684, 306] on icon "打开 Intercom Messenger" at bounding box center [685, 305] width 13 height 13
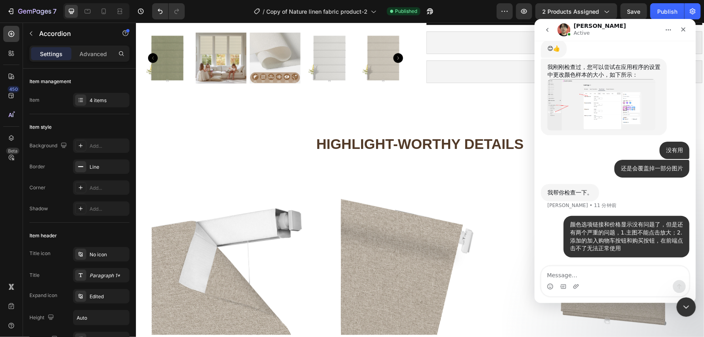
scroll to position [4374, 0]
click at [566, 274] on textarea "Message…" at bounding box center [615, 273] width 148 height 14
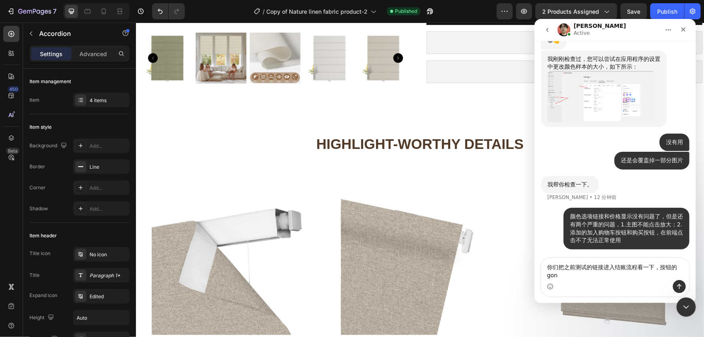
scroll to position [4382, 0]
type textarea "你们把之前测试的链接进入结账流程看一下，按钮的功能和最终价格的显示有时候会出现问题"
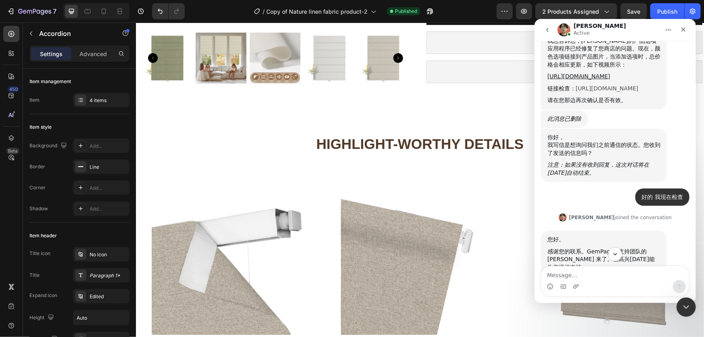
scroll to position [3711, 0]
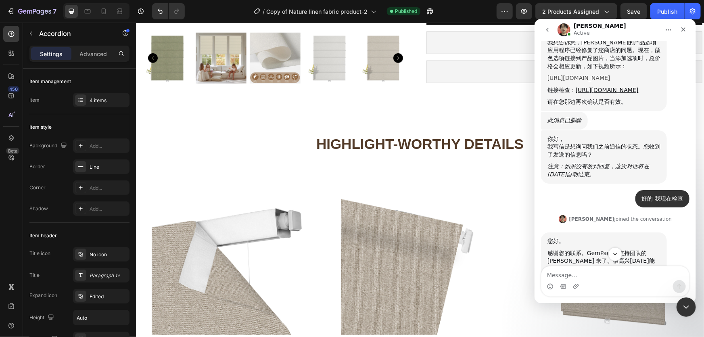
click at [575, 81] on link "[URL][DOMAIN_NAME]" at bounding box center [578, 77] width 63 height 6
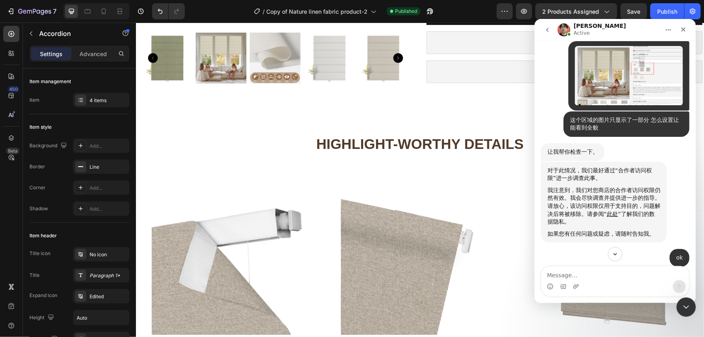
scroll to position [4041, 0]
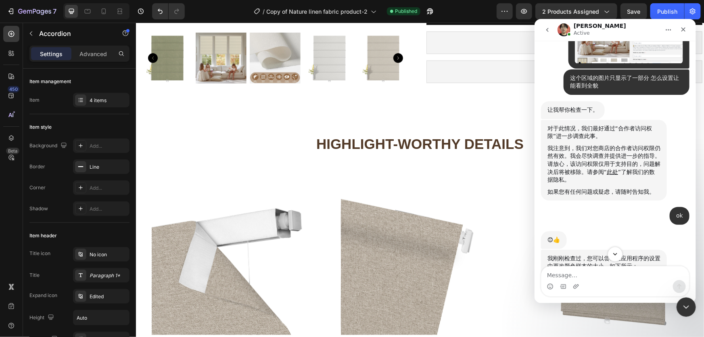
click at [615, 250] on icon "Scroll to bottom" at bounding box center [614, 253] width 7 height 7
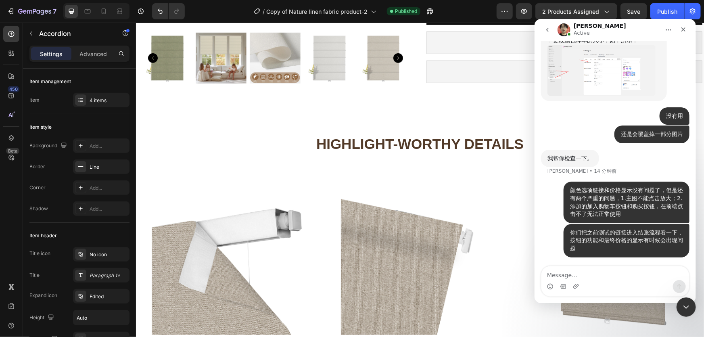
scroll to position [4416, 0]
click at [582, 272] on textarea "Message…" at bounding box center [615, 273] width 148 height 14
paste textarea "b"
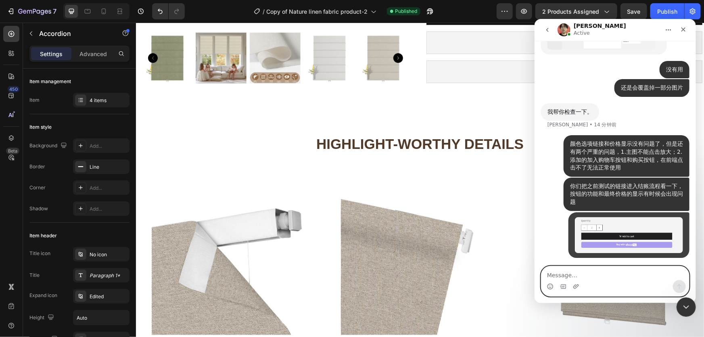
scroll to position [4462, 0]
click at [559, 274] on textarea "Message…" at bounding box center [615, 273] width 148 height 14
type textarea "b"
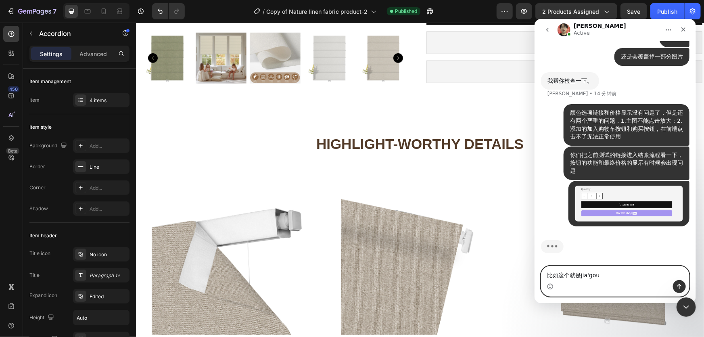
scroll to position [4493, 0]
type textarea "比如这个就是第二个按钮无效"
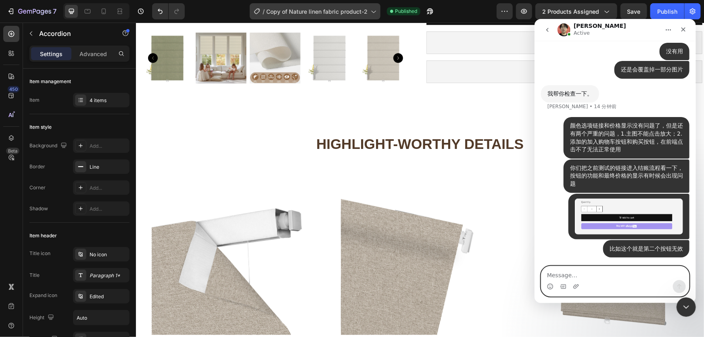
scroll to position [4481, 0]
click at [551, 274] on textarea "Message…" at bounding box center [615, 273] width 148 height 14
paste textarea "z"
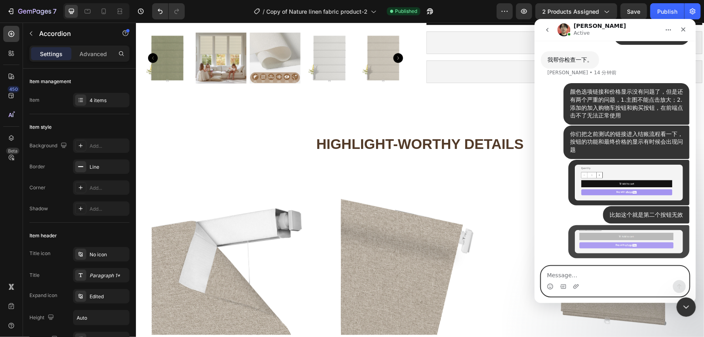
scroll to position [4515, 0]
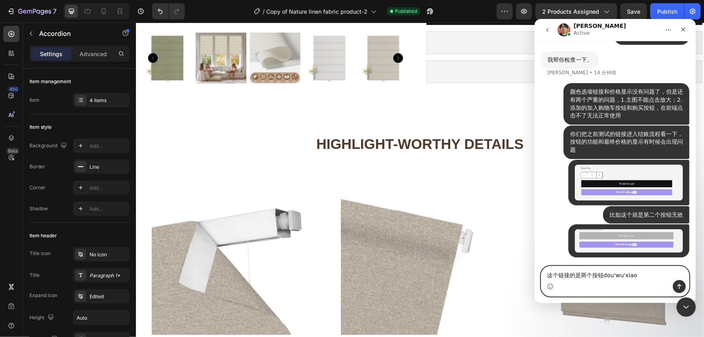
type textarea "这个链接的是两个按钮都无效"
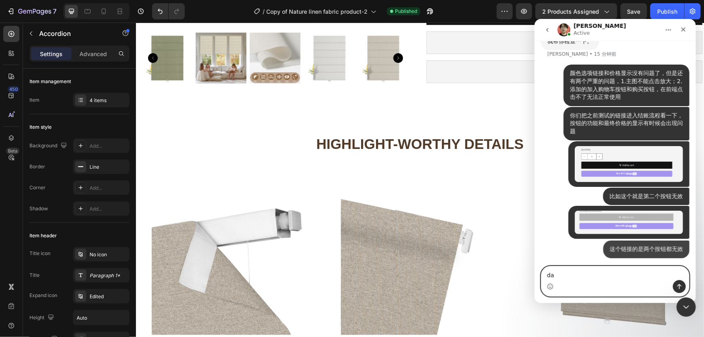
scroll to position [4533, 0]
type textarea "d"
type textarea "这两个链接我都用的插件同一个页面"
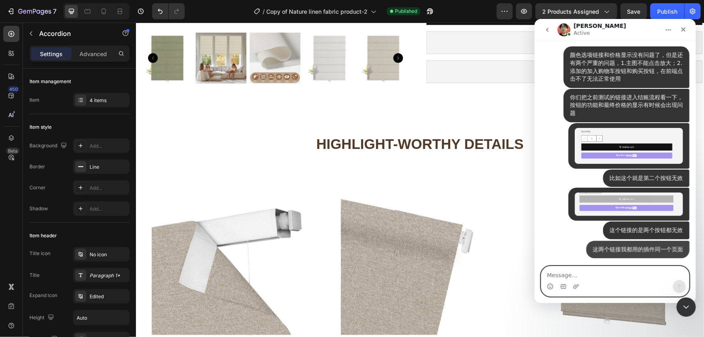
scroll to position [4552, 0]
click at [574, 273] on textarea "Message…" at bounding box center [615, 273] width 148 height 14
paste textarea "[URL][DOMAIN_NAME]"
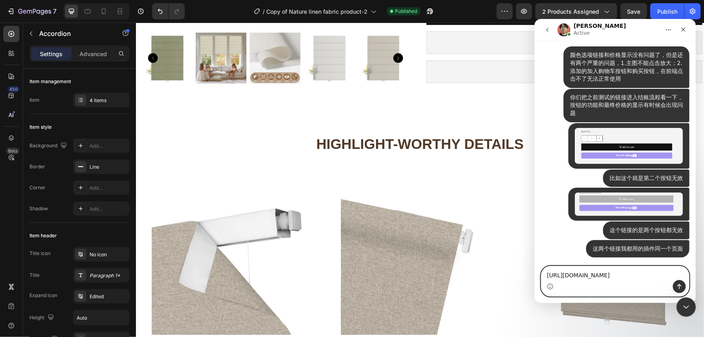
scroll to position [4560, 0]
click at [547, 268] on textarea "[URL][DOMAIN_NAME]" at bounding box center [615, 273] width 148 height 14
click at [655, 275] on textarea "第二个按钮无效的链接[URL][DOMAIN_NAME]" at bounding box center [615, 273] width 148 height 14
type textarea "第二个按钮无效的链接[URL][DOMAIN_NAME]"
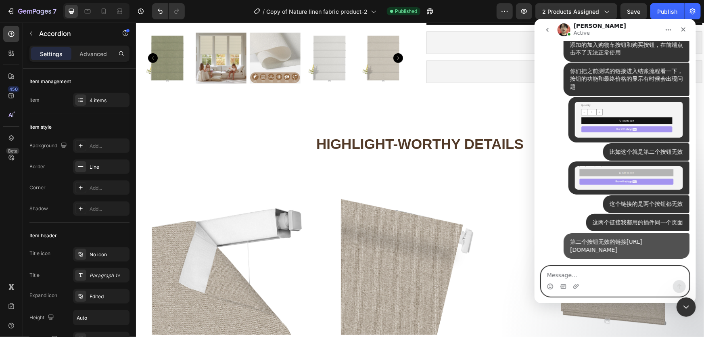
scroll to position [4594, 0]
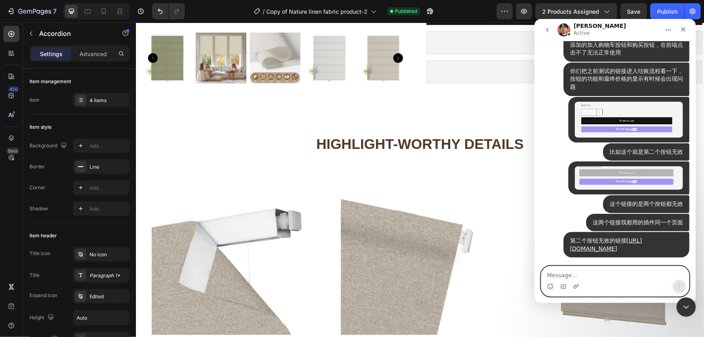
click at [567, 271] on textarea "Message…" at bounding box center [615, 273] width 148 height 14
paste textarea "[URL][DOMAIN_NAME]"
click at [543, 268] on textarea "[URL][DOMAIN_NAME]" at bounding box center [615, 273] width 148 height 14
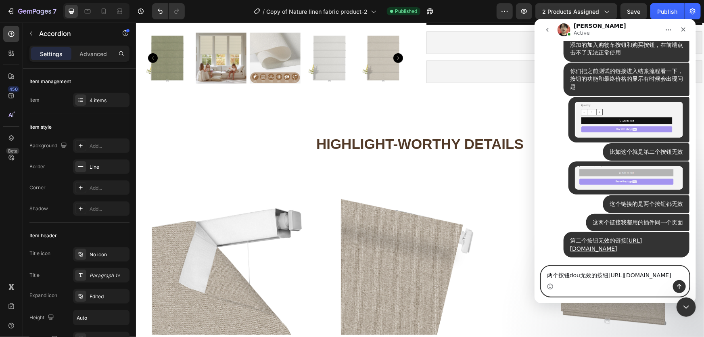
type textarea "两个按钮都无效的按钮[URL][DOMAIN_NAME]"
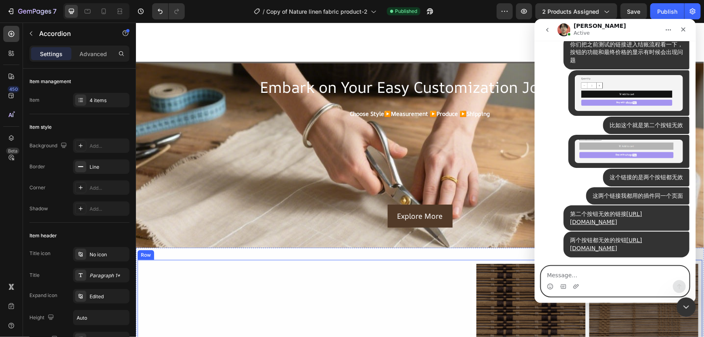
scroll to position [1064, 0]
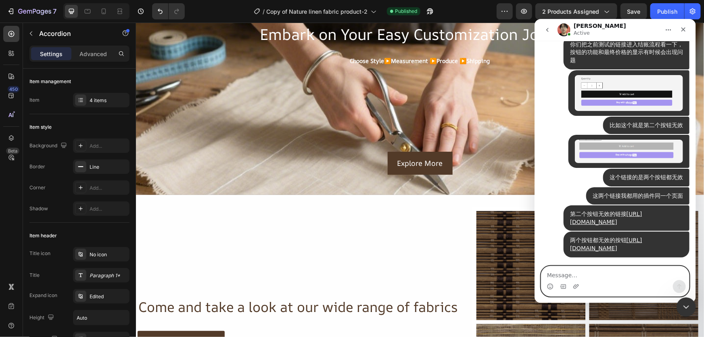
click at [571, 273] on textarea "Message…" at bounding box center [615, 273] width 148 height 14
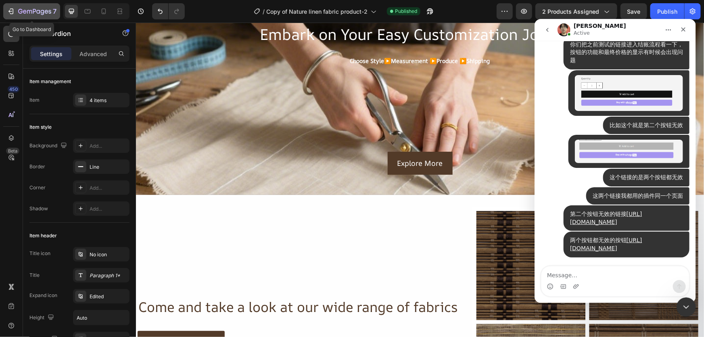
click at [27, 12] on icon "button" at bounding box center [29, 12] width 5 height 4
